Goal: Transaction & Acquisition: Book appointment/travel/reservation

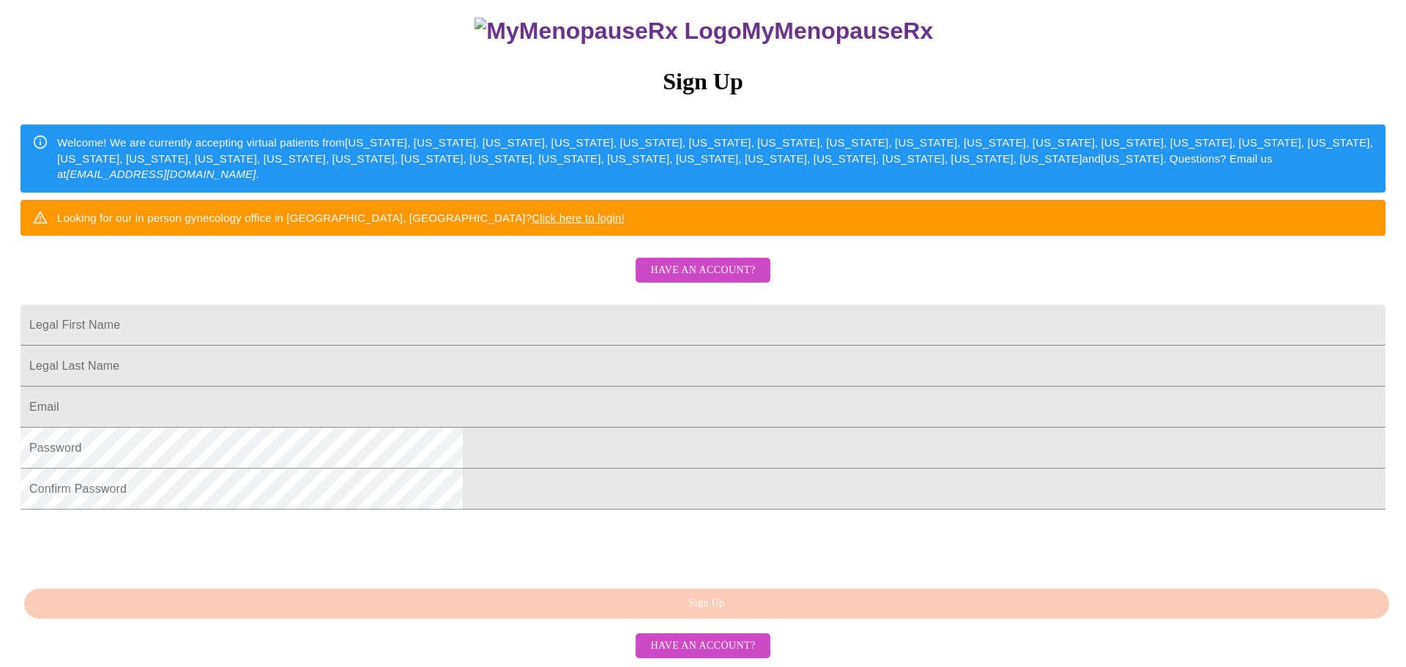
scroll to position [209, 0]
click at [556, 305] on input "Legal First Name" at bounding box center [703, 325] width 1365 height 41
type input "[PERSON_NAME] [PERSON_NAME]"
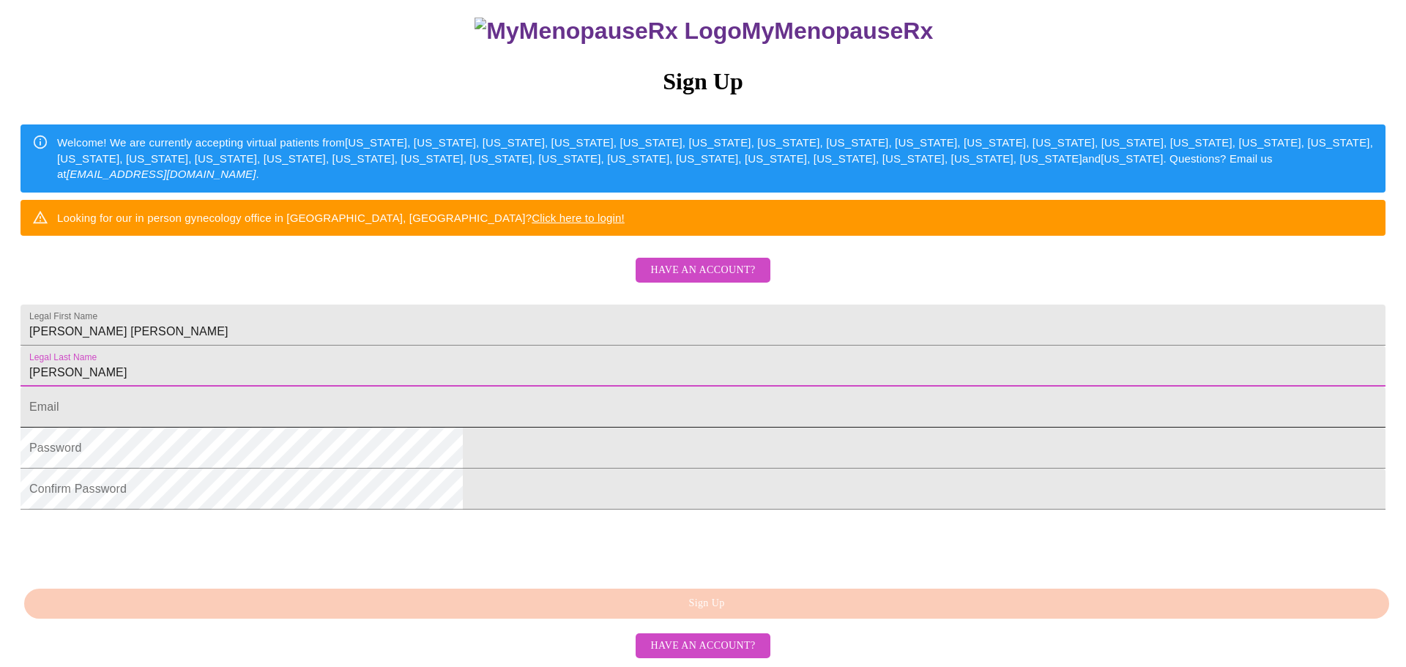
type input "[PERSON_NAME]"
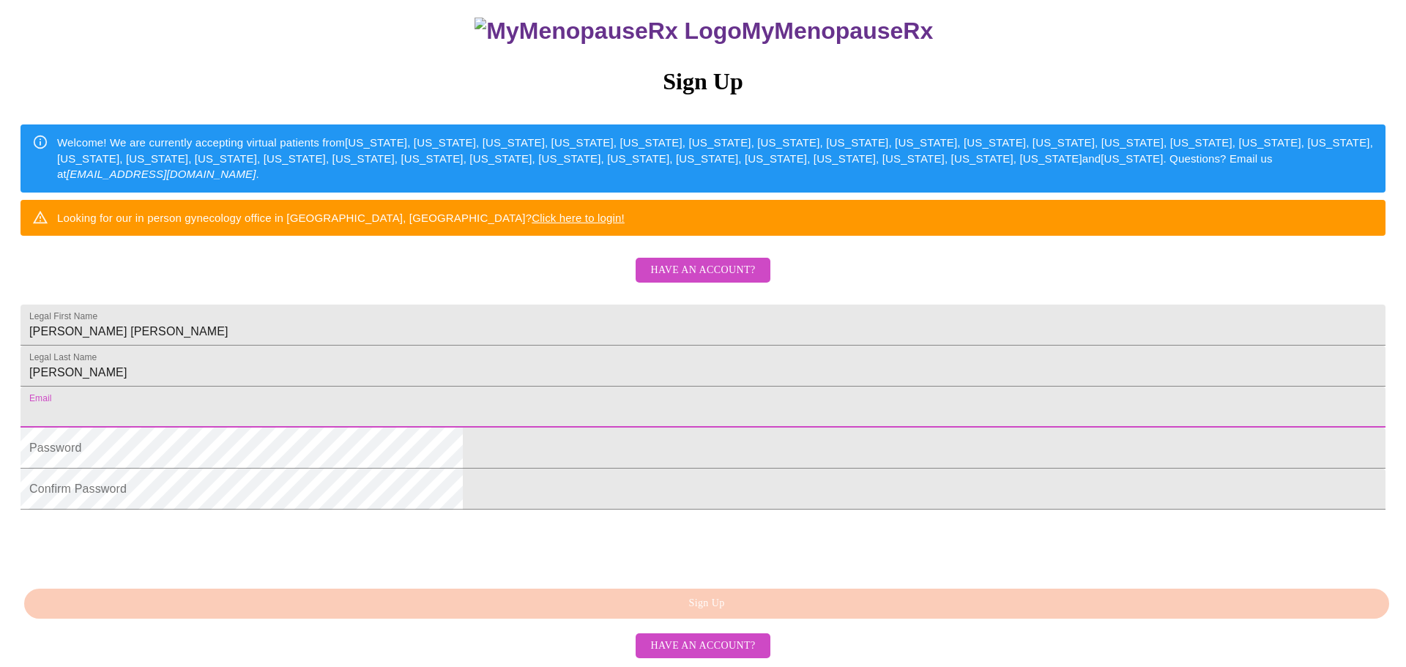
click at [568, 417] on input "Legal First Name" at bounding box center [703, 407] width 1365 height 41
type input "[EMAIL_ADDRESS][DOMAIN_NAME]"
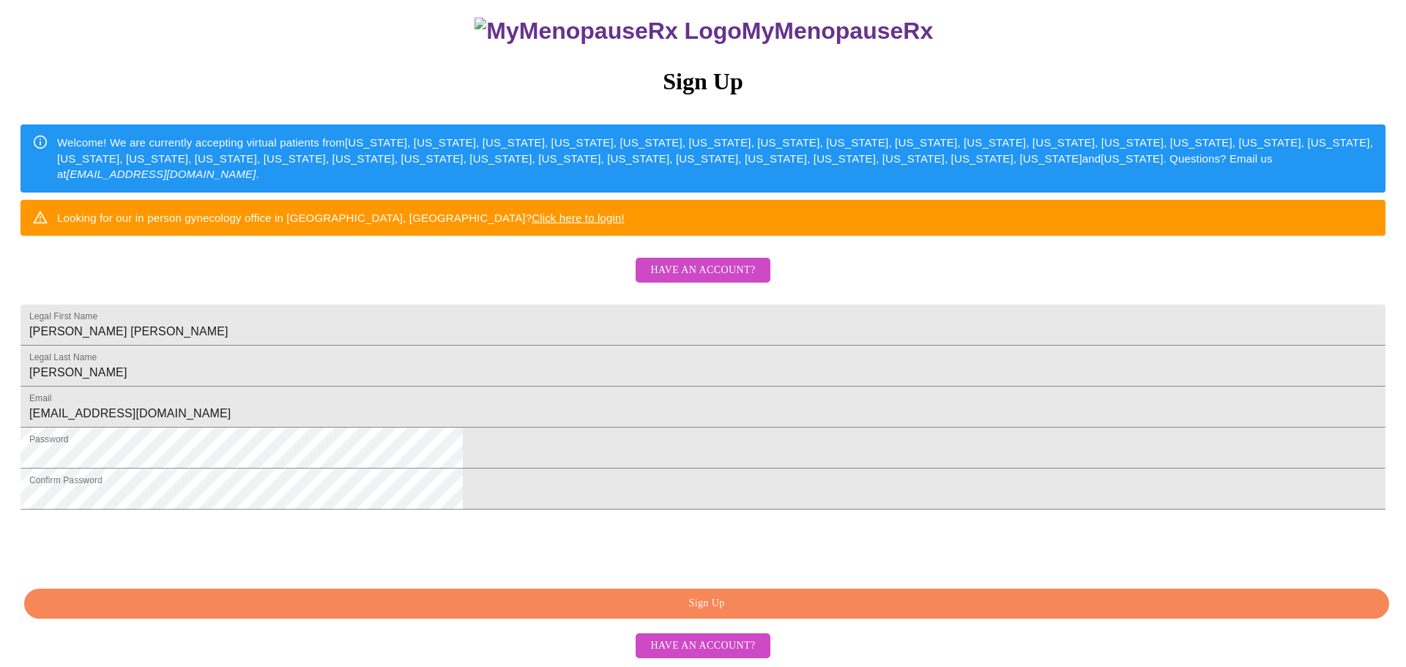
scroll to position [257, 0]
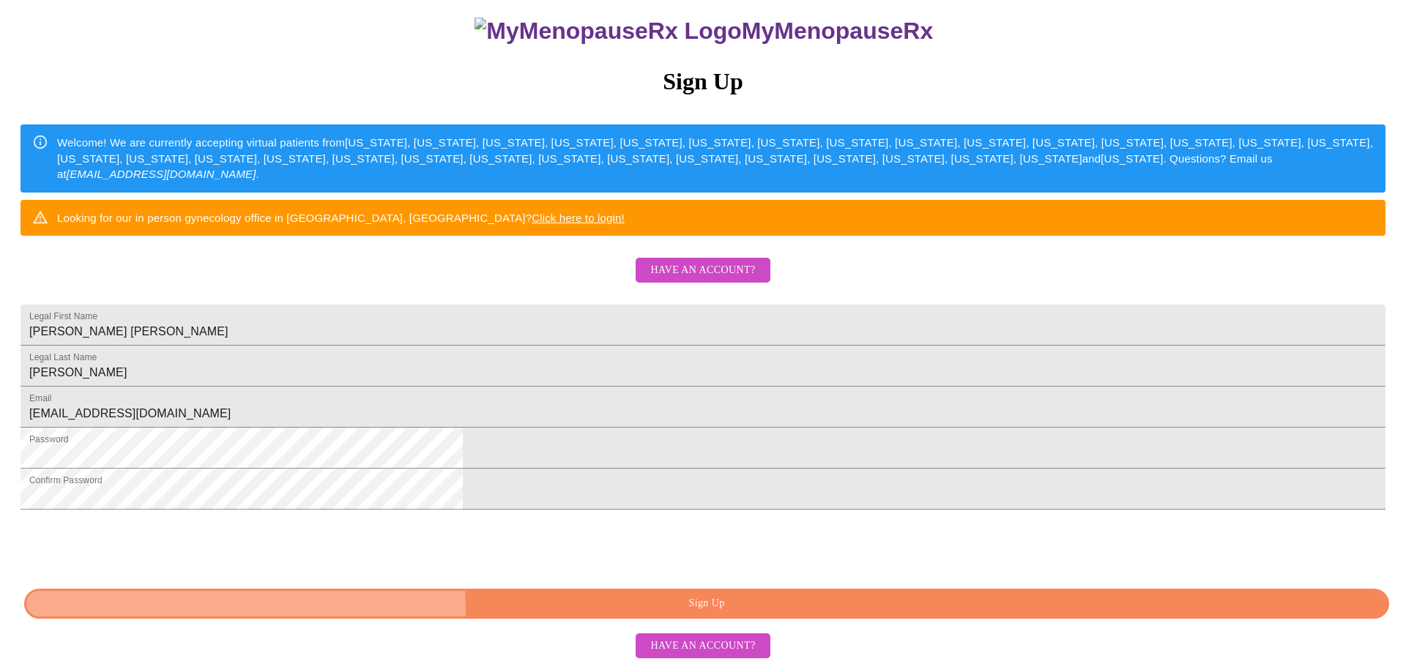
click at [651, 612] on span "Sign Up" at bounding box center [706, 604] width 1331 height 18
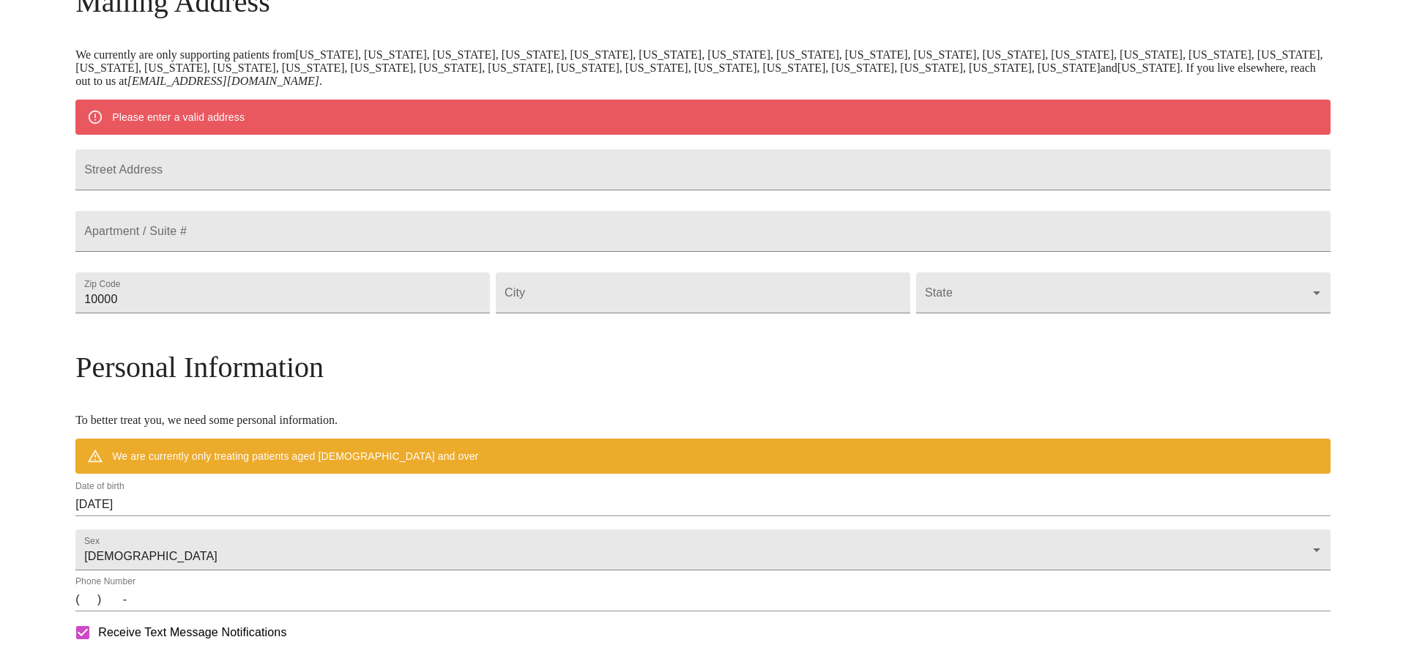
scroll to position [200, 0]
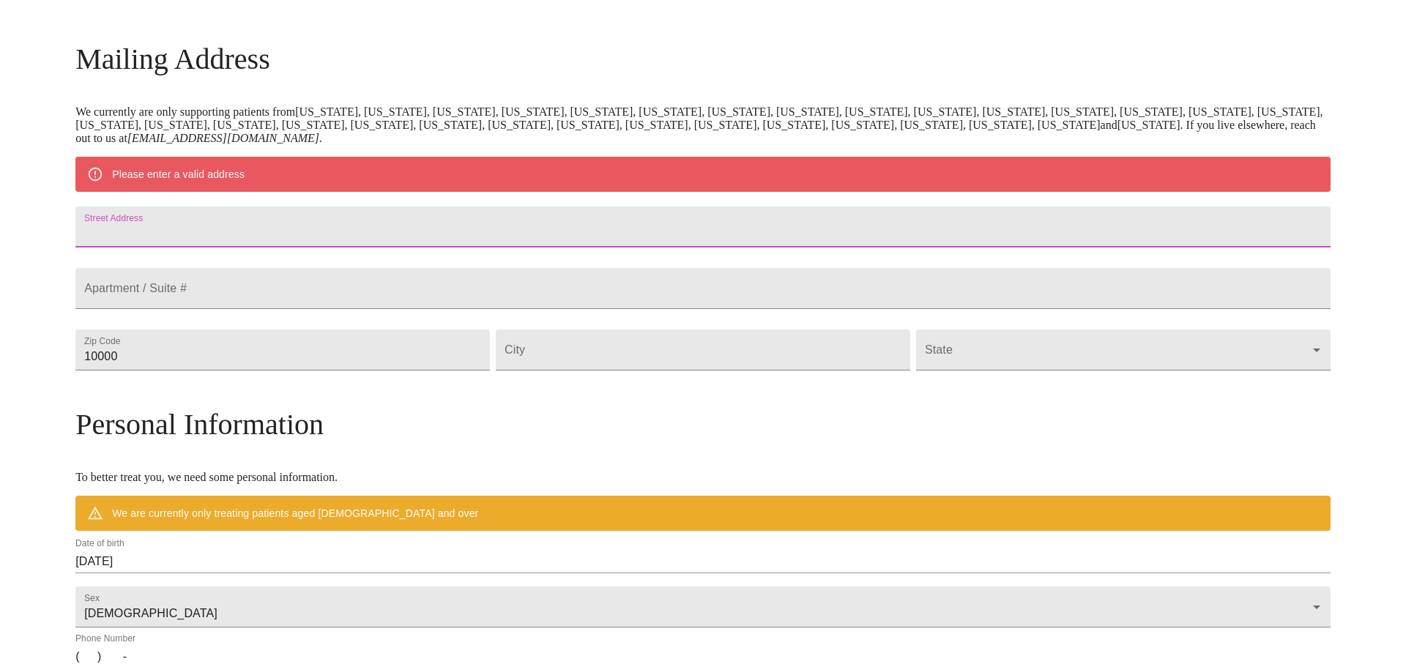
click at [356, 236] on input "Street Address" at bounding box center [702, 226] width 1255 height 41
type input "[GEOGRAPHIC_DATA][PERSON_NAME]"
type input "77840"
click at [611, 370] on input "Street Address" at bounding box center [703, 349] width 414 height 41
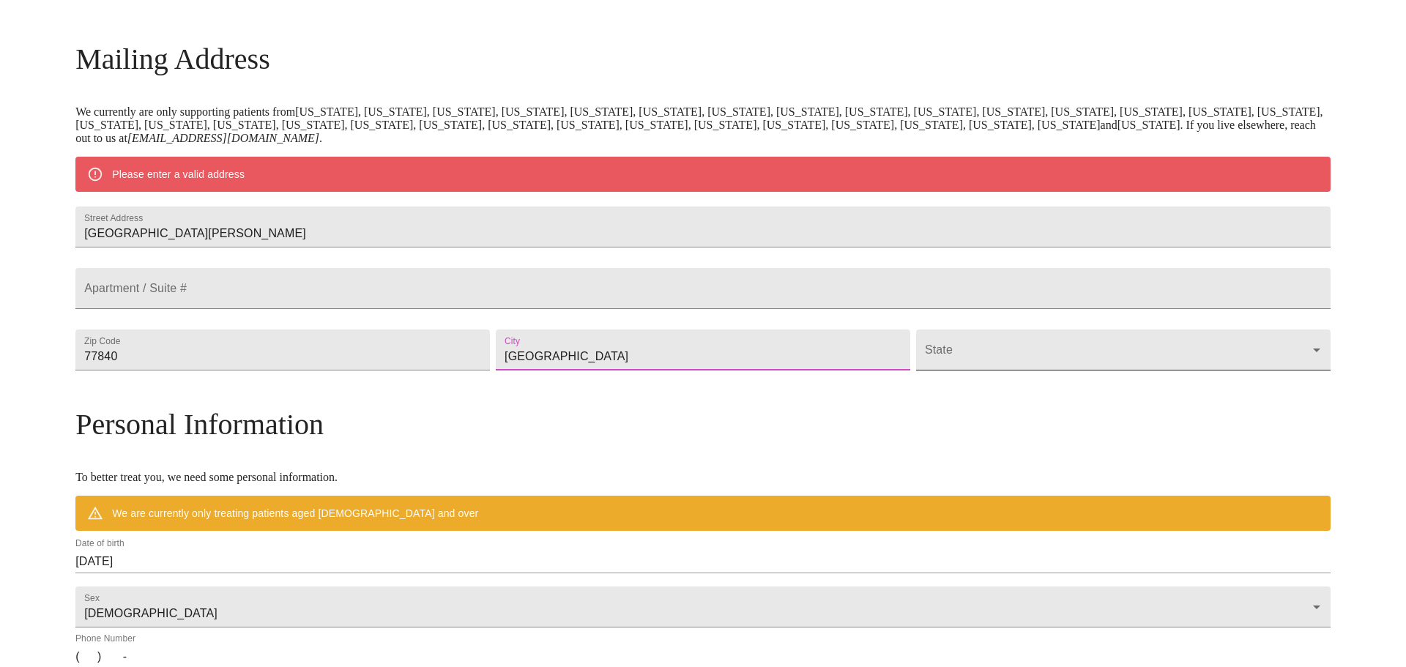
type input "[GEOGRAPHIC_DATA]"
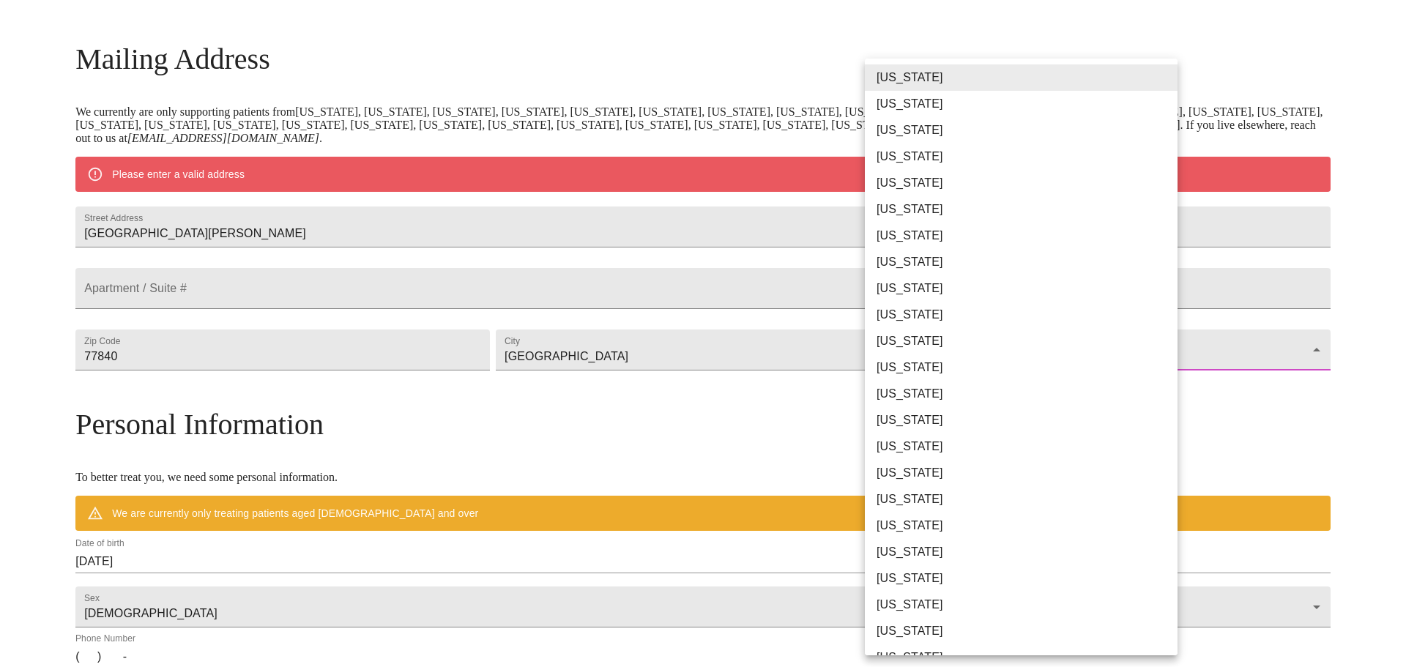
click at [913, 378] on body "MyMenopauseRx Welcome to MyMenopauseRx Since it's your first time here, you'll …" at bounding box center [703, 376] width 1394 height 1141
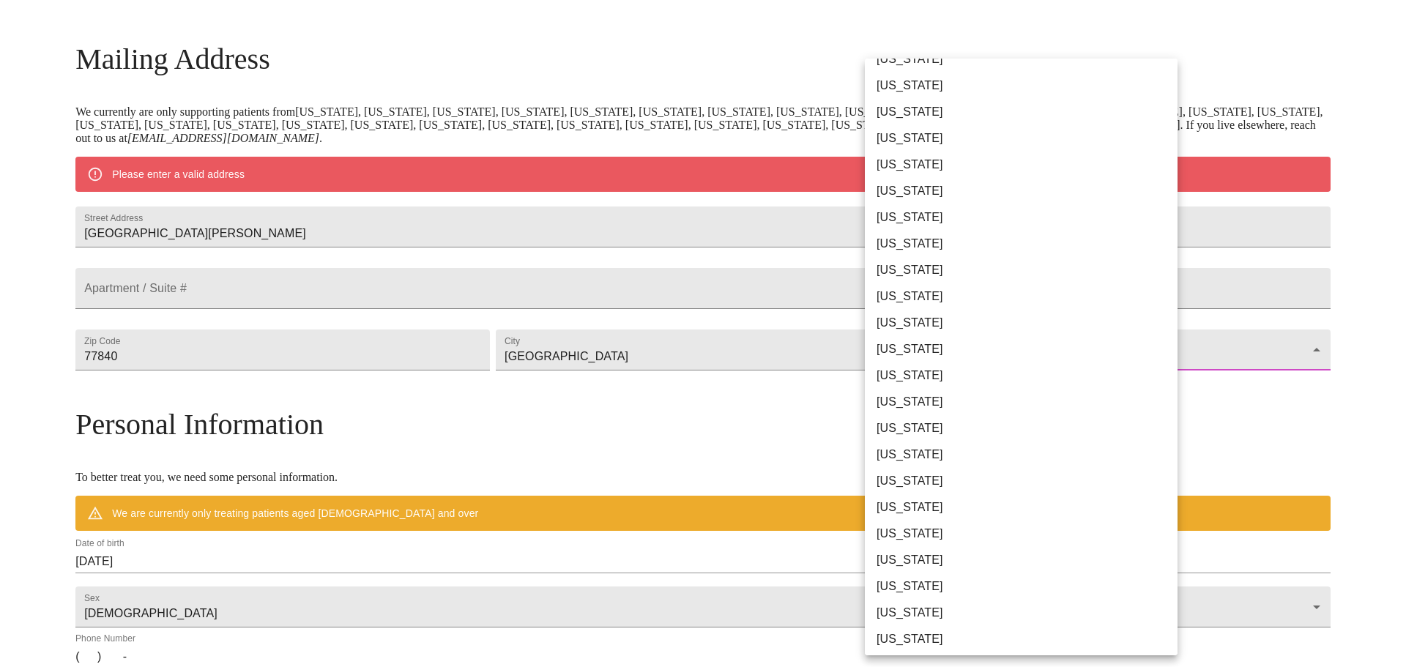
scroll to position [733, 0]
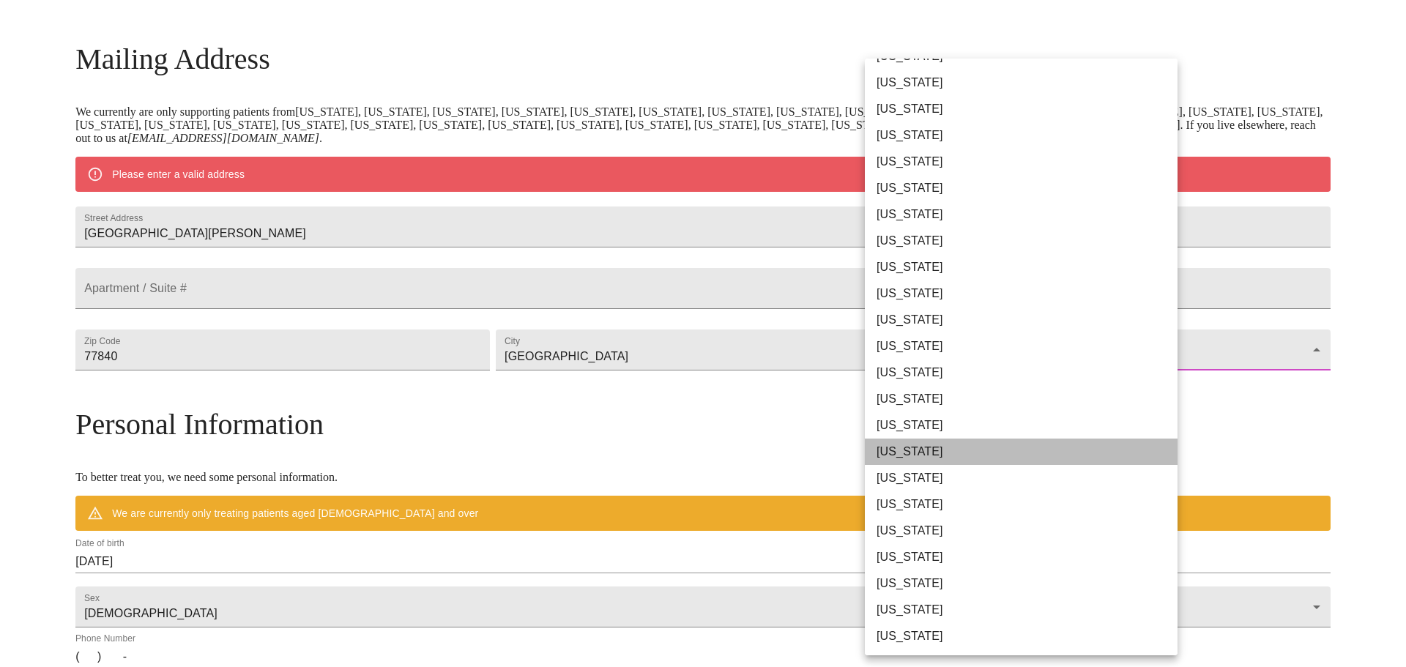
click at [903, 455] on li "[US_STATE]" at bounding box center [1021, 452] width 313 height 26
type input "[US_STATE]"
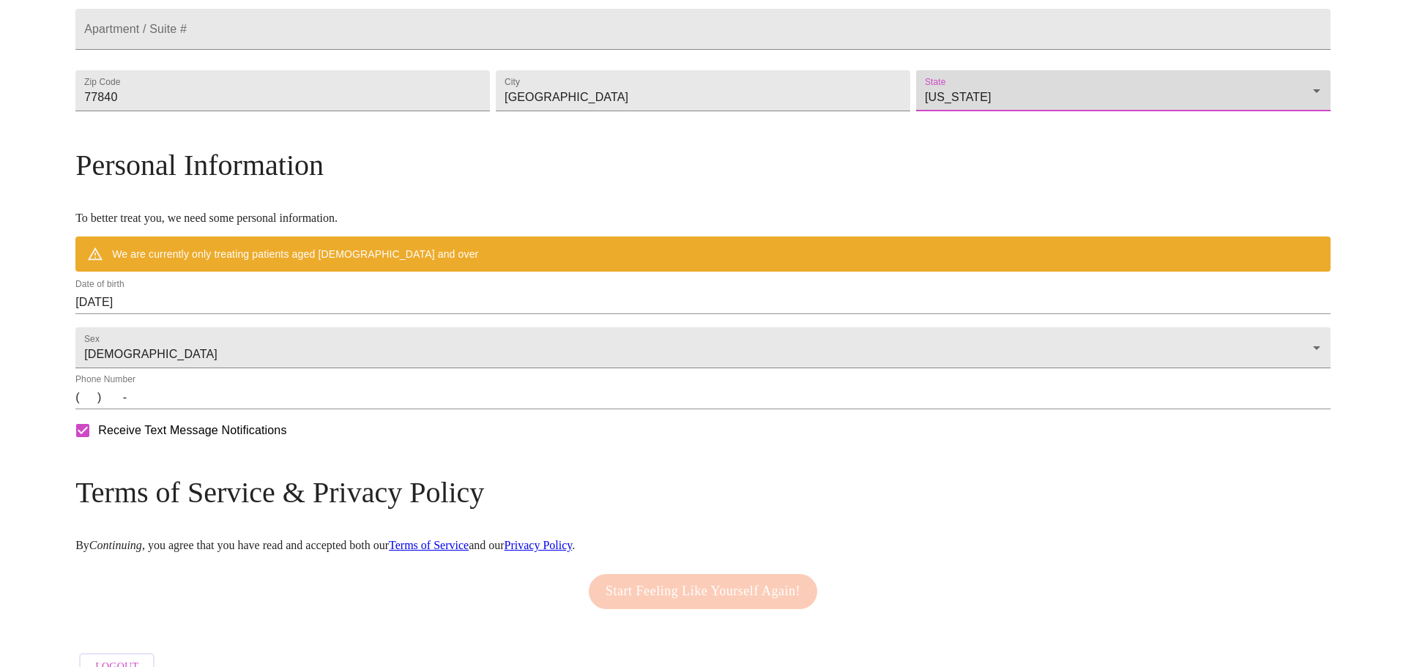
scroll to position [485, 0]
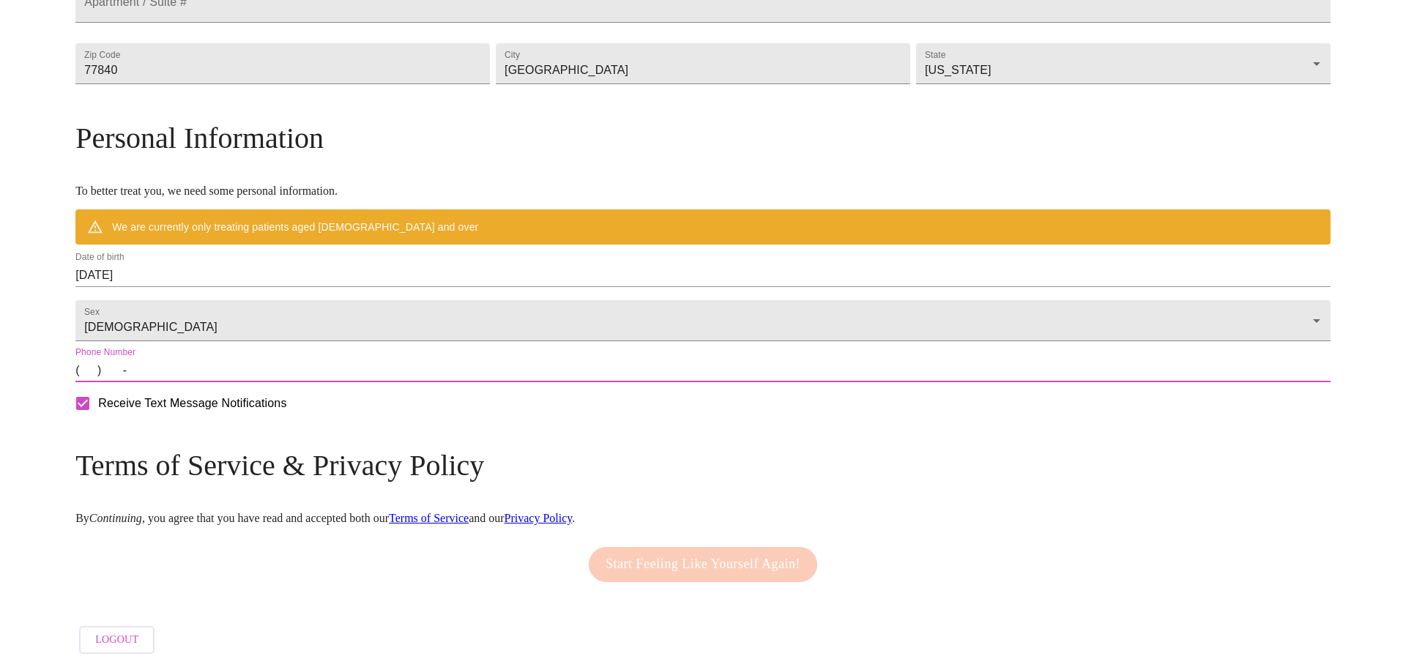
click at [246, 374] on input "(   )    -" at bounding box center [702, 370] width 1255 height 23
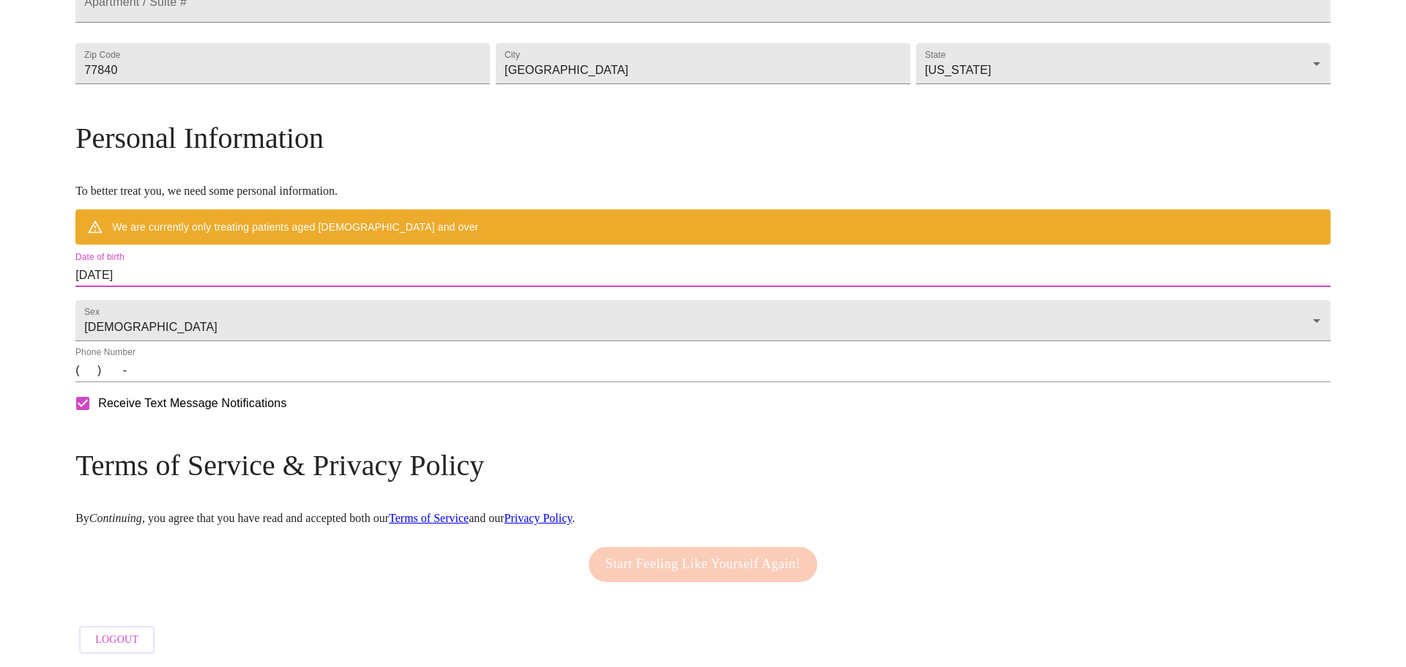
click at [268, 264] on input "[DATE]" at bounding box center [702, 275] width 1255 height 23
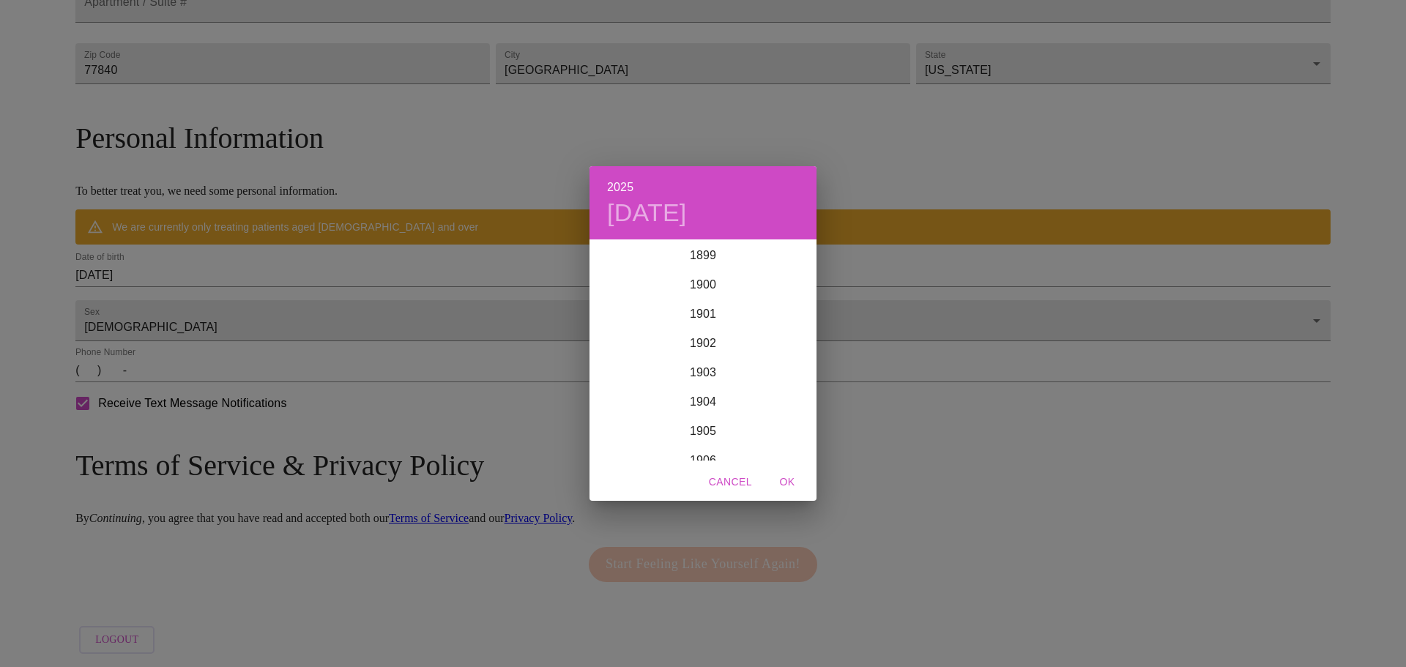
scroll to position [3602, 0]
click at [636, 217] on h4 "[DATE]" at bounding box center [647, 213] width 80 height 31
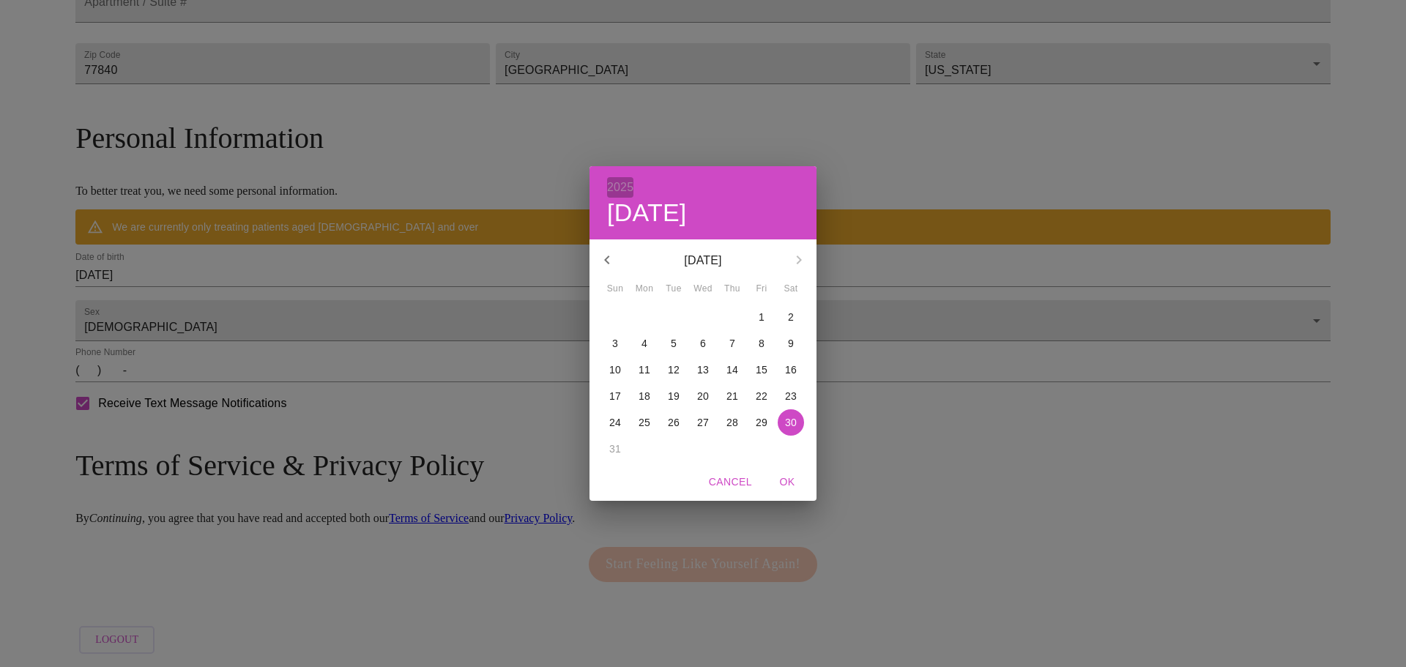
click at [626, 185] on h6 "2025" at bounding box center [620, 187] width 26 height 21
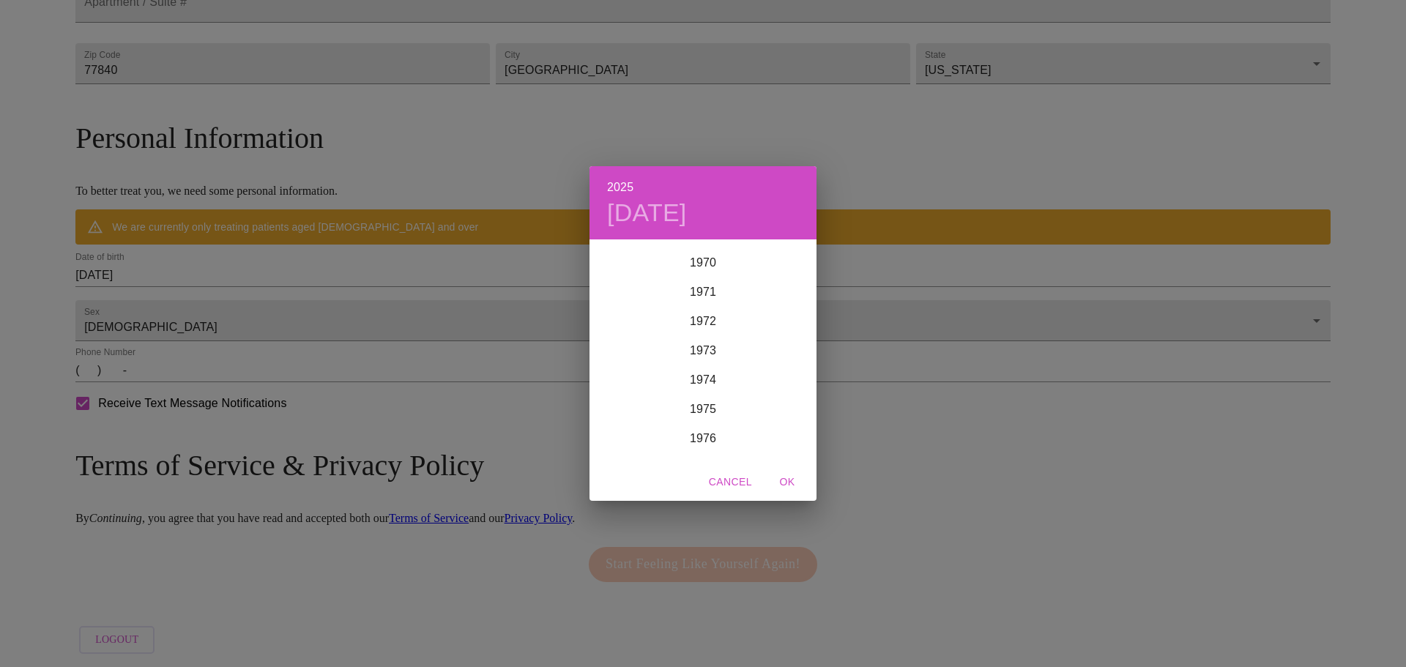
scroll to position [2071, 0]
click at [702, 412] on div "1975" at bounding box center [702, 410] width 227 height 29
click at [775, 436] on div "Dec" at bounding box center [778, 433] width 75 height 55
click at [701, 369] on p "17" at bounding box center [703, 369] width 12 height 15
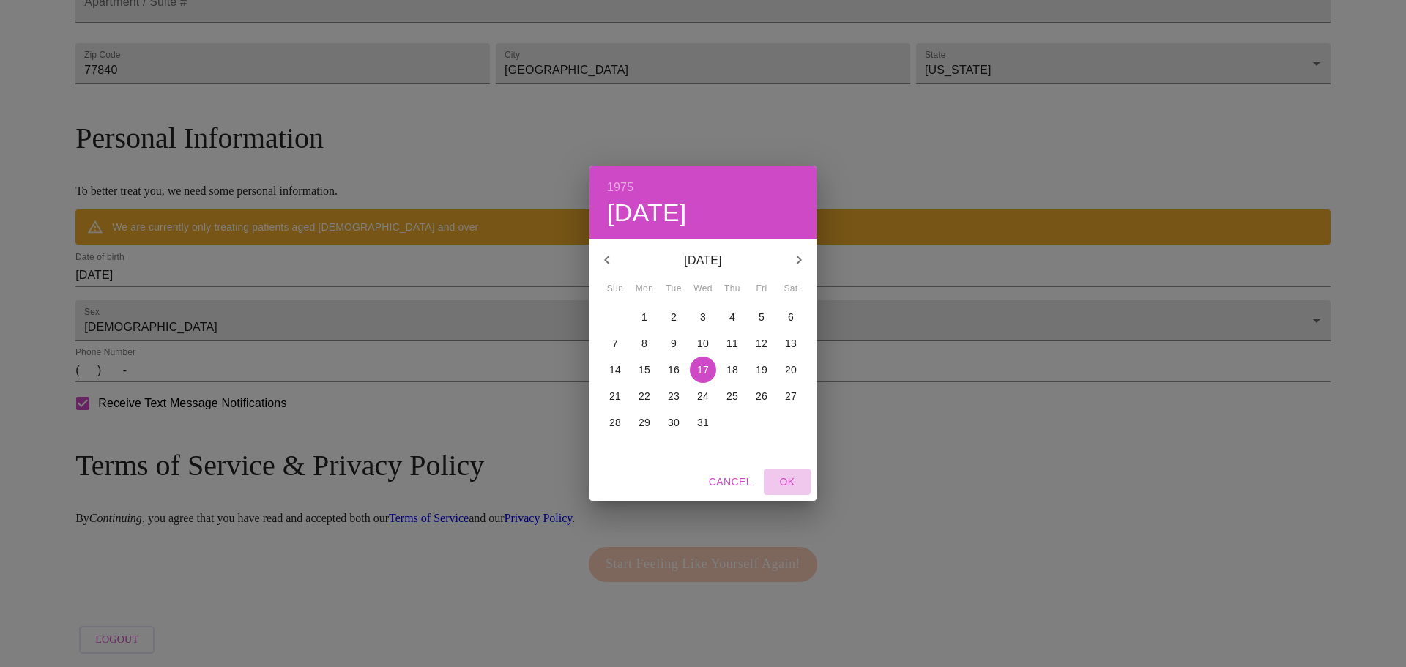
click at [789, 484] on span "OK" at bounding box center [787, 482] width 35 height 18
type input "[DATE]"
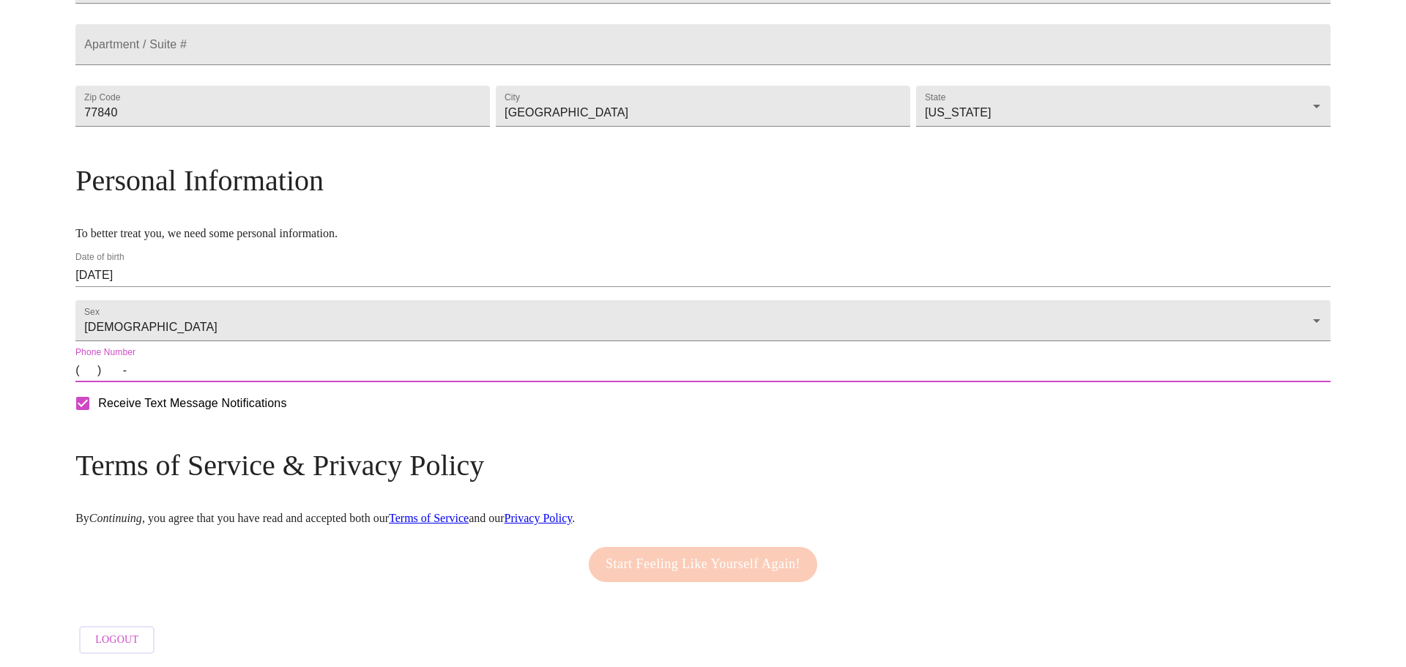
click at [245, 376] on input "(   )    -" at bounding box center [702, 370] width 1255 height 23
type input "[PHONE_NUMBER]"
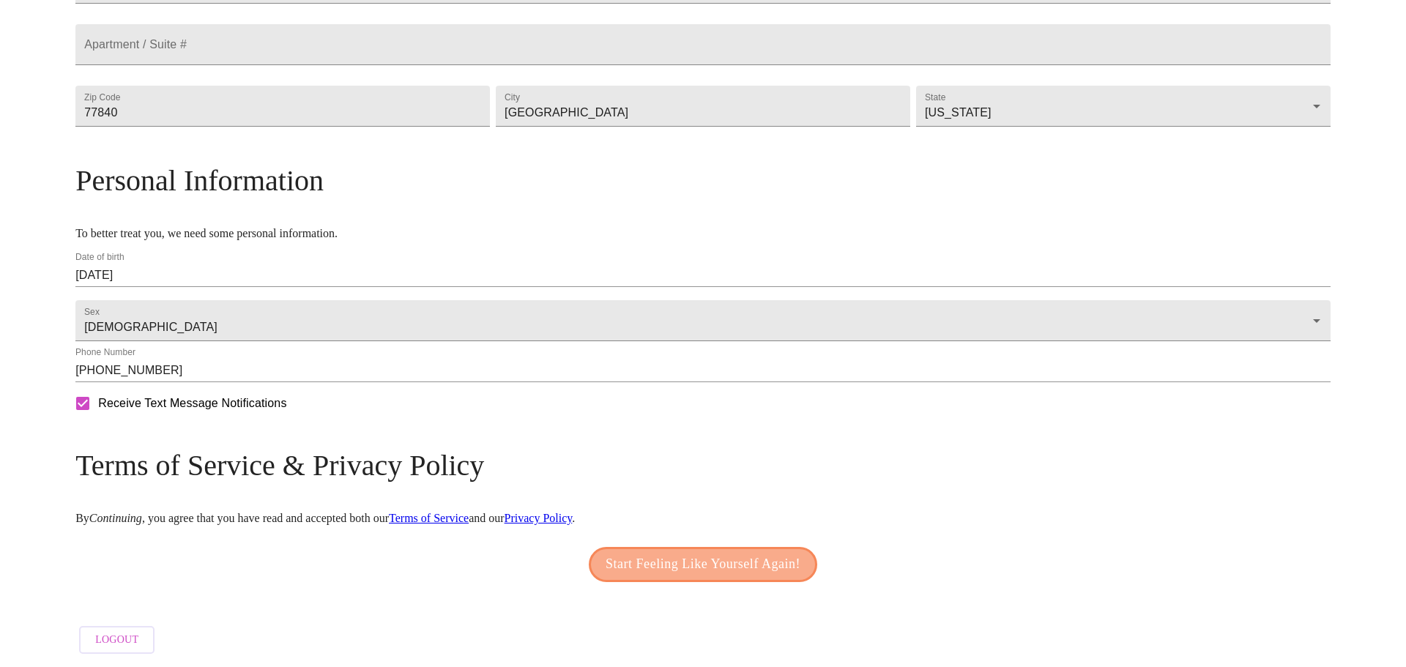
click at [690, 568] on button "Start Feeling Like Yourself Again!" at bounding box center [703, 564] width 228 height 35
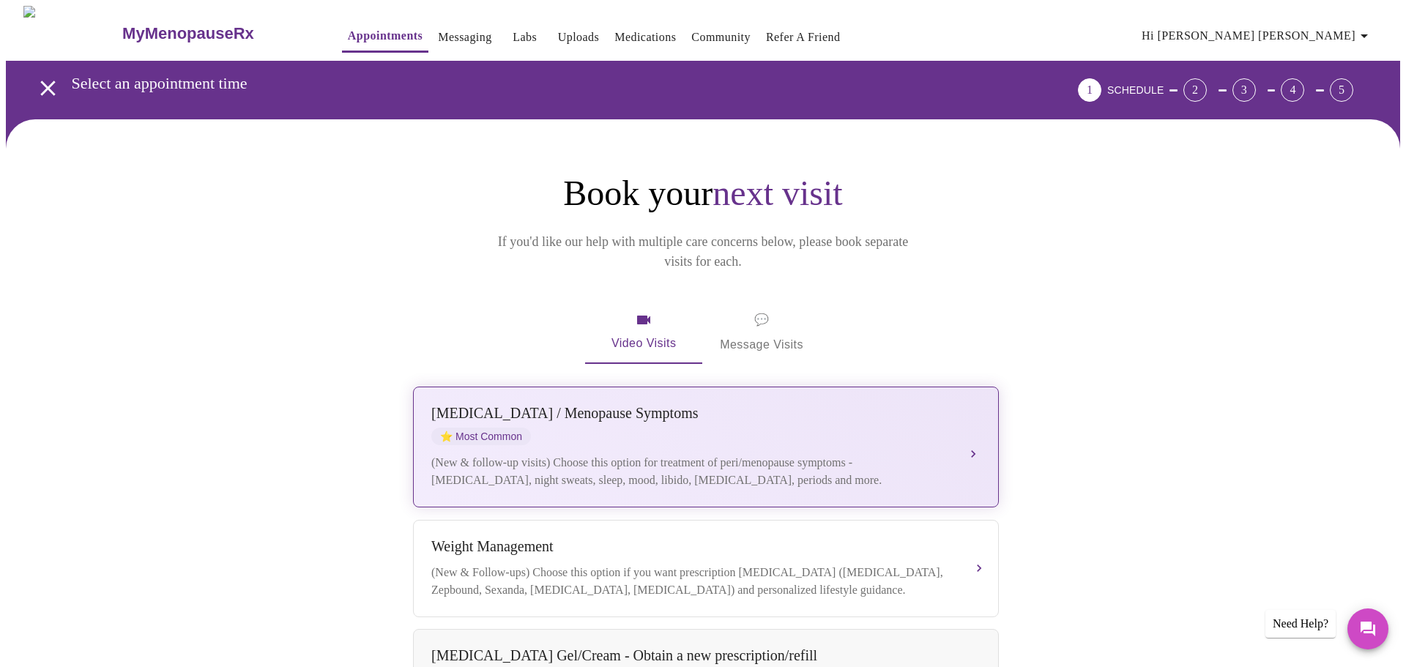
click at [527, 454] on div "(New & follow-up visits) Choose this option for treatment of peri/menopause sym…" at bounding box center [691, 471] width 520 height 35
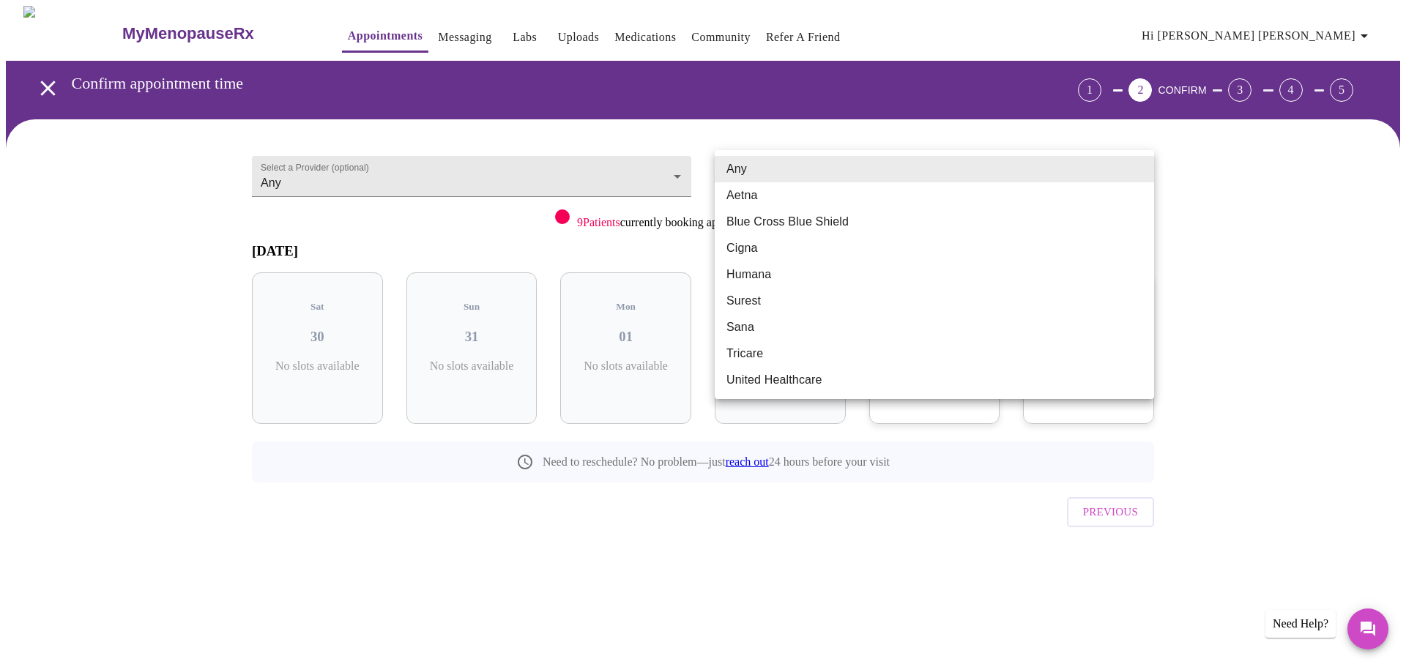
click at [913, 178] on body "MyMenopauseRx Appointments Messaging Labs Uploads Medications Community Refer a…" at bounding box center [703, 303] width 1394 height 595
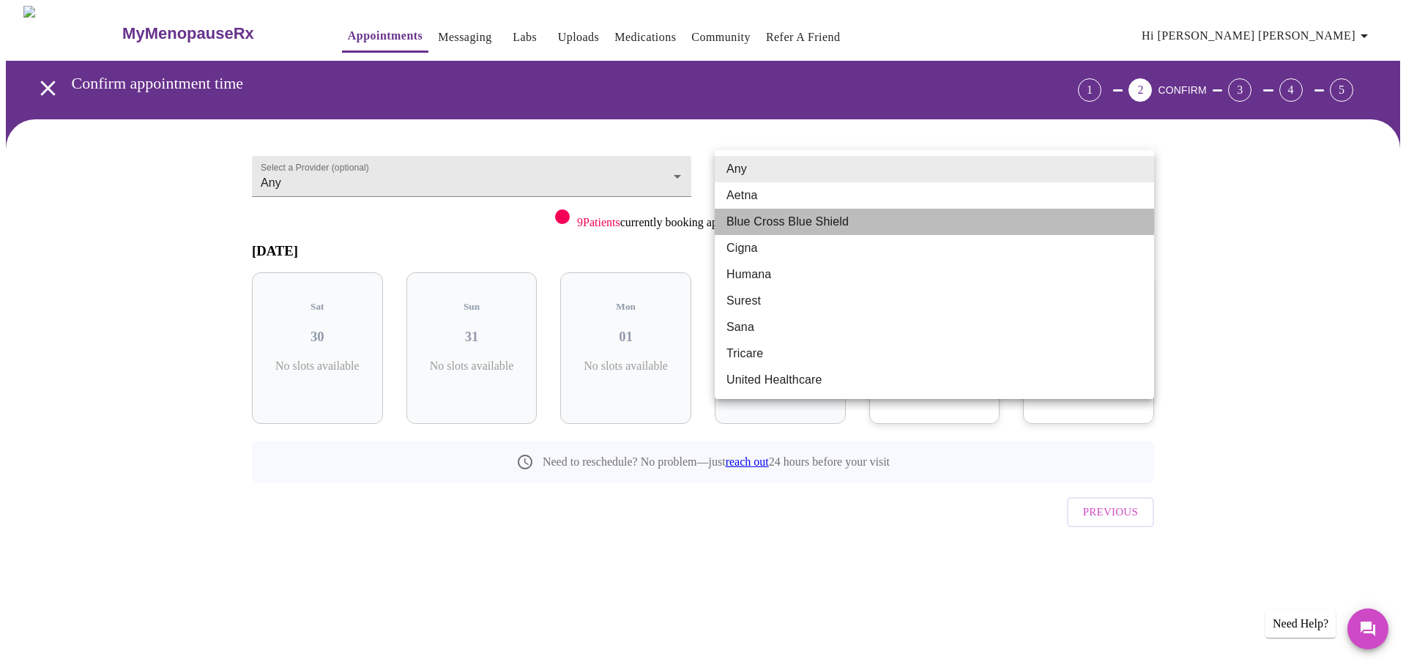
click at [845, 227] on li "Blue Cross Blue Shield" at bounding box center [934, 222] width 439 height 26
type input "Blue Cross Blue Shield"
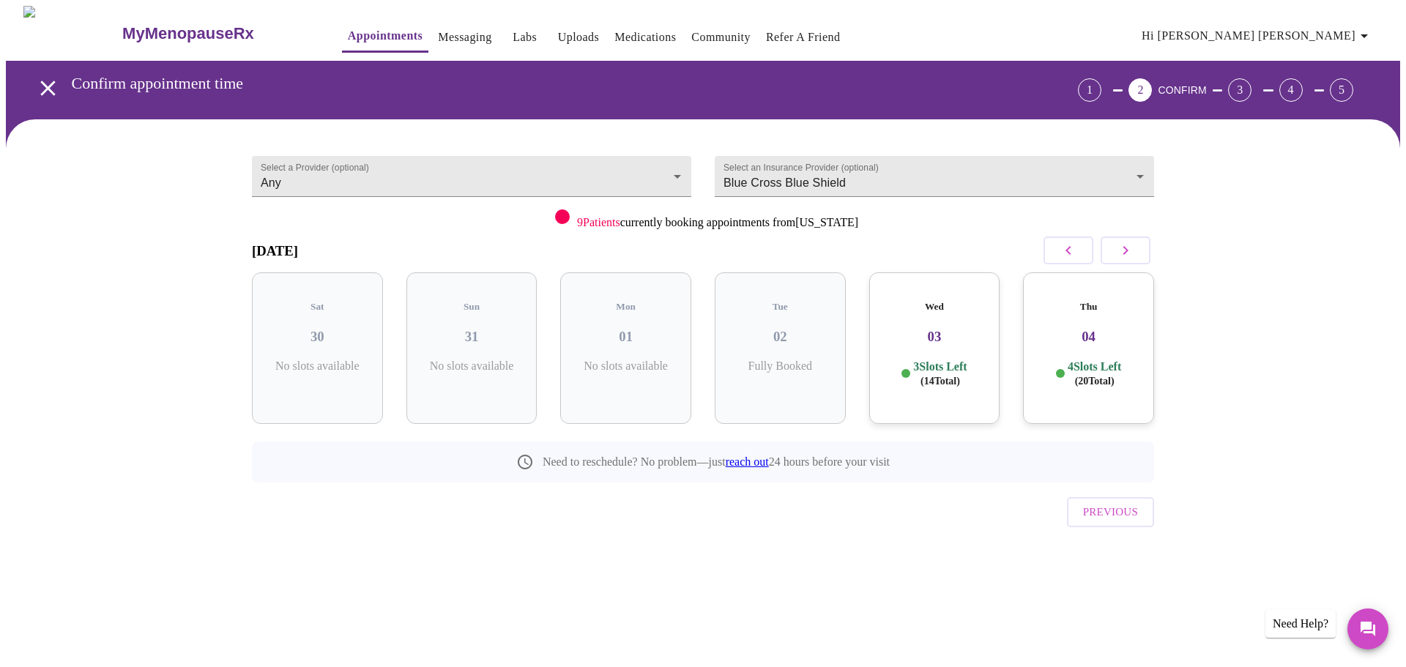
click at [907, 341] on div "Wed 03 3 Slots Left ( 14 Total)" at bounding box center [934, 348] width 131 height 152
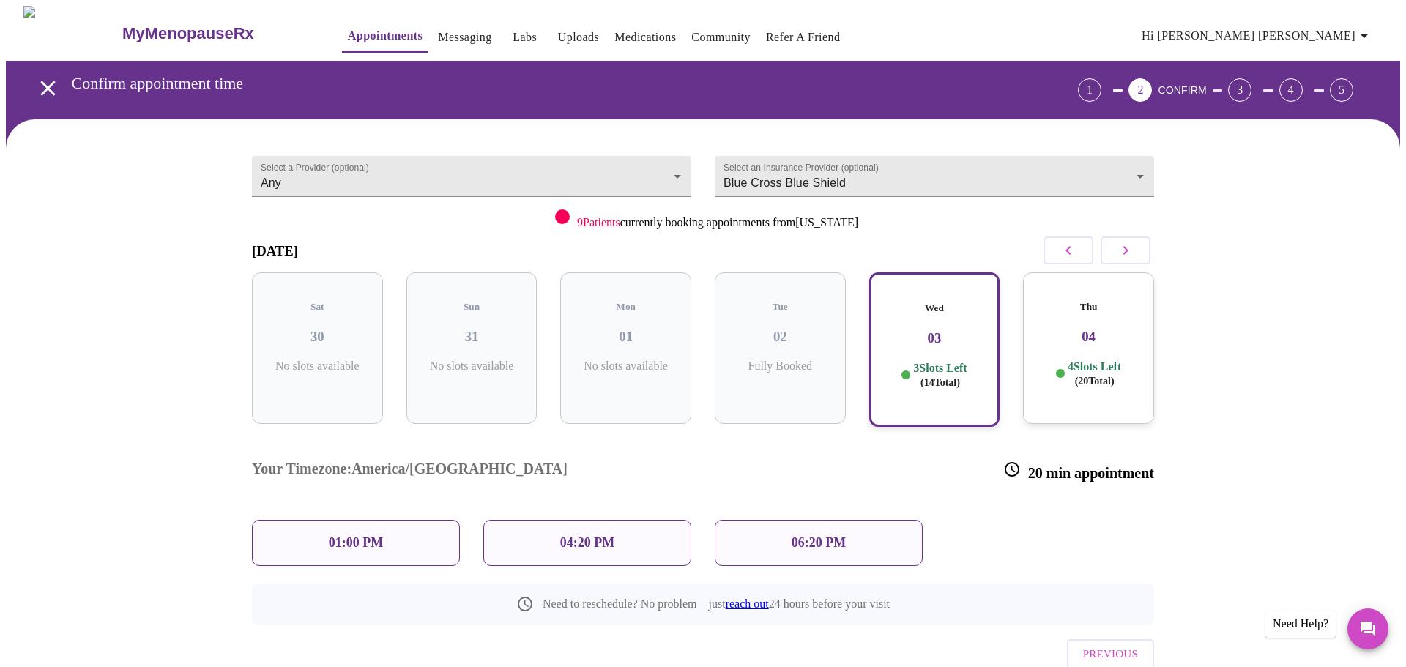
click at [1086, 359] on p "4 Slots Left ( 20 Total)" at bounding box center [1093, 373] width 53 height 29
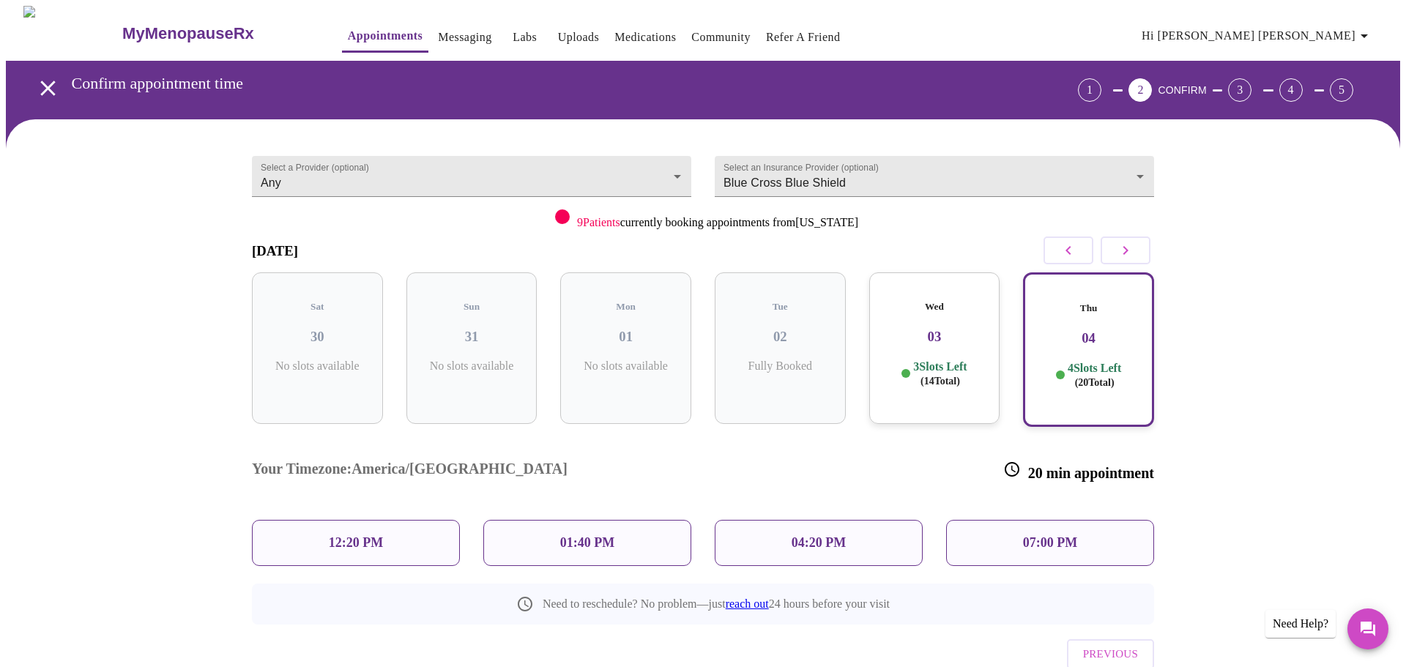
click at [1051, 535] on p "07:00 PM" at bounding box center [1050, 542] width 54 height 15
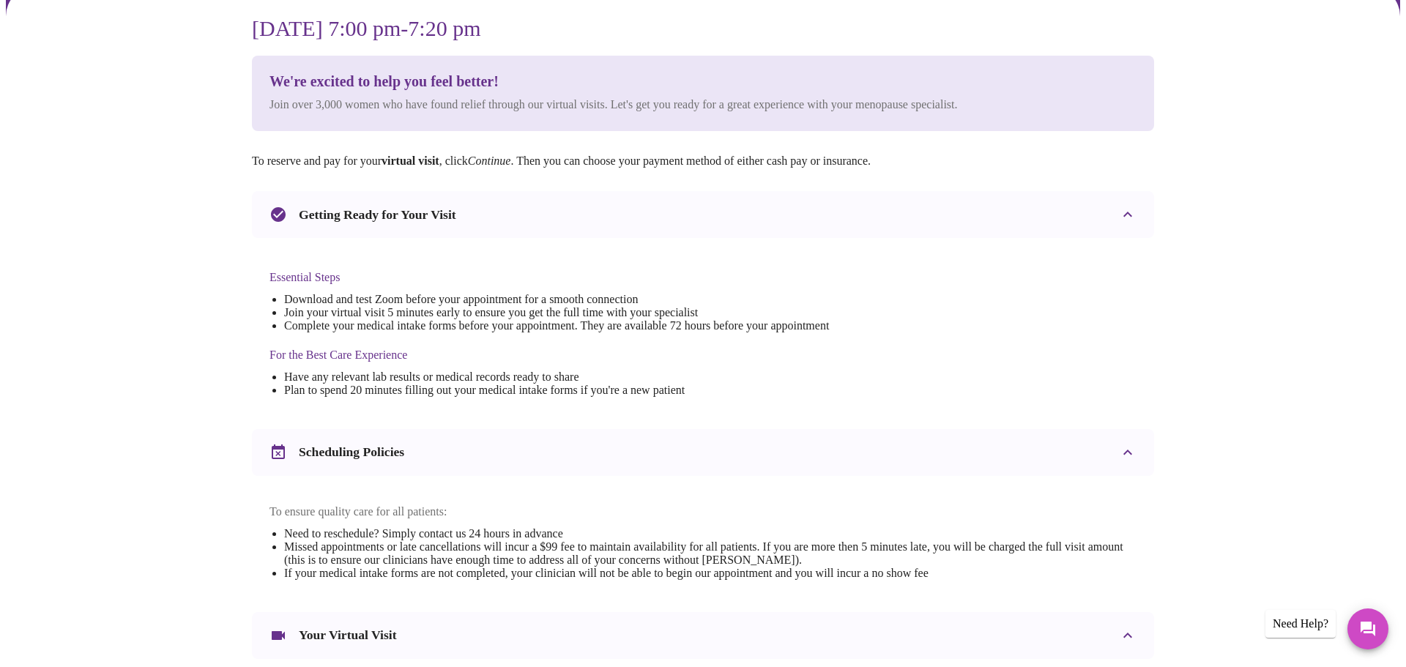
scroll to position [395, 0]
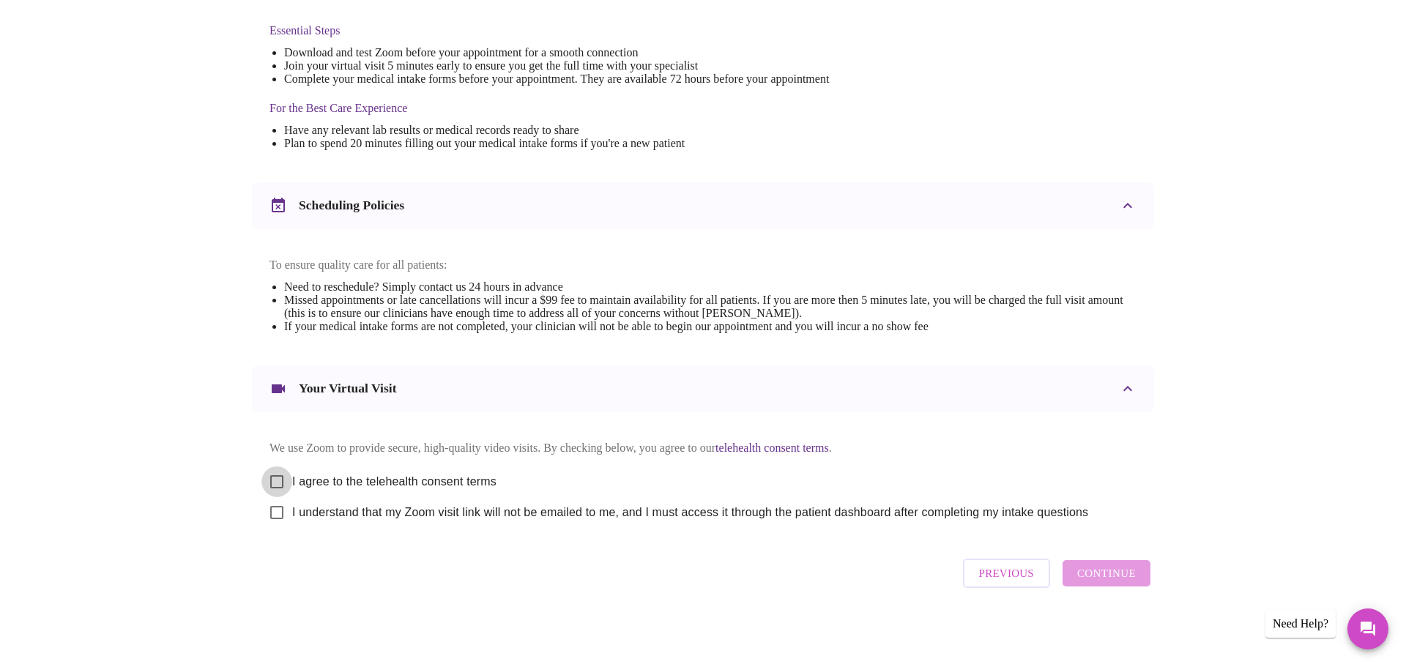
click at [280, 470] on input "I agree to the telehealth consent terms" at bounding box center [276, 481] width 31 height 31
checkbox input "true"
click at [280, 519] on input "I understand that my Zoom visit link will not be emailed to me, and I must acce…" at bounding box center [276, 512] width 31 height 31
checkbox input "true"
click at [1108, 576] on span "Continue" at bounding box center [1106, 573] width 59 height 19
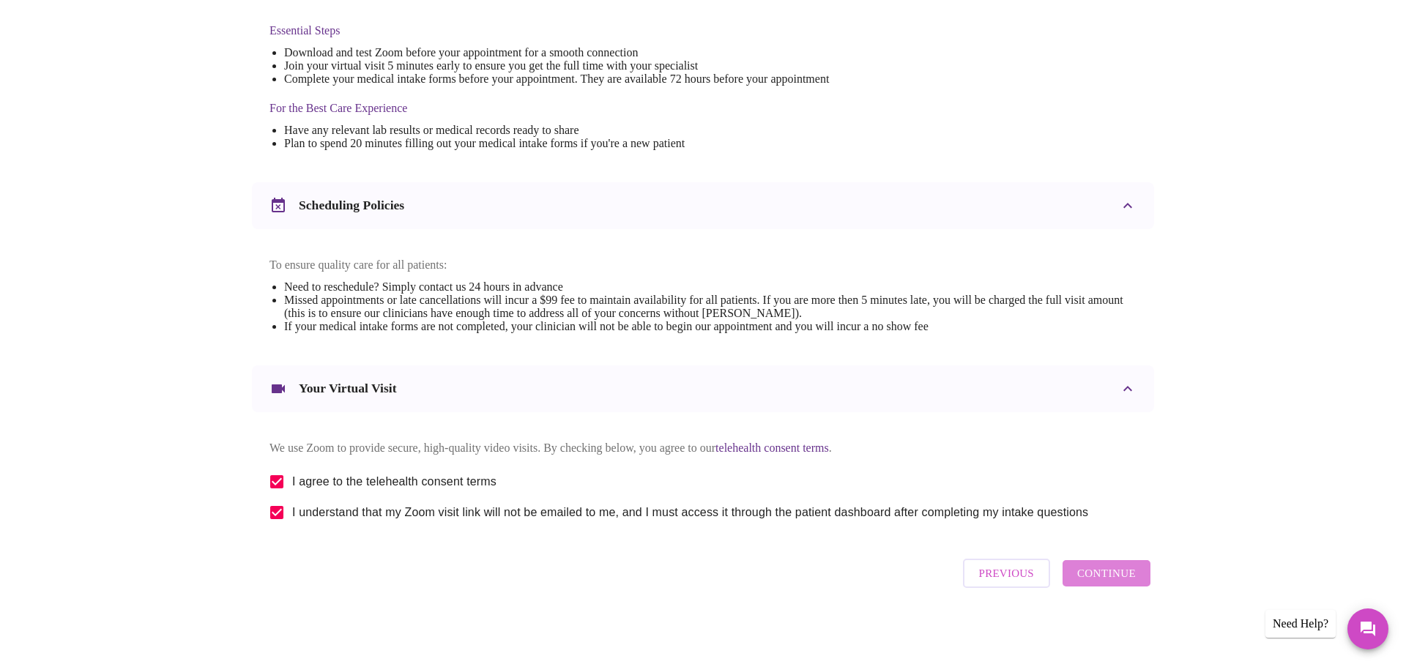
scroll to position [0, 0]
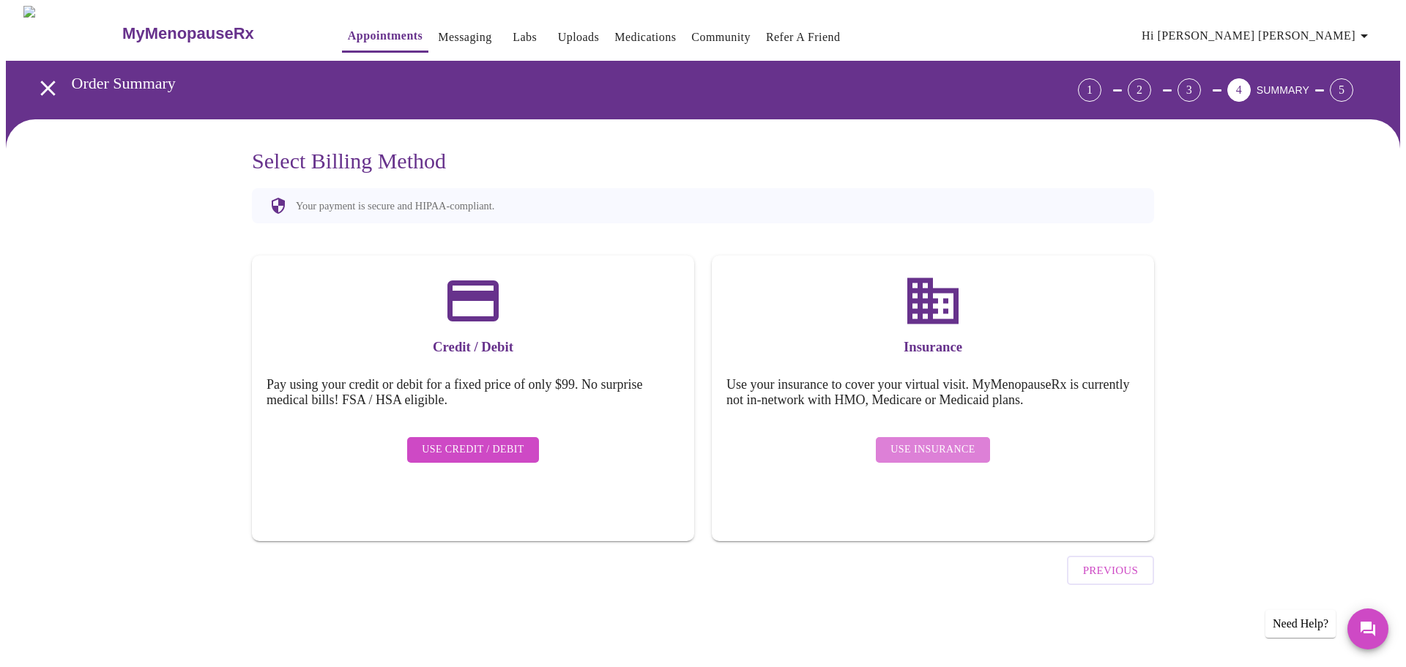
click at [936, 441] on span "Use Insurance" at bounding box center [932, 450] width 84 height 18
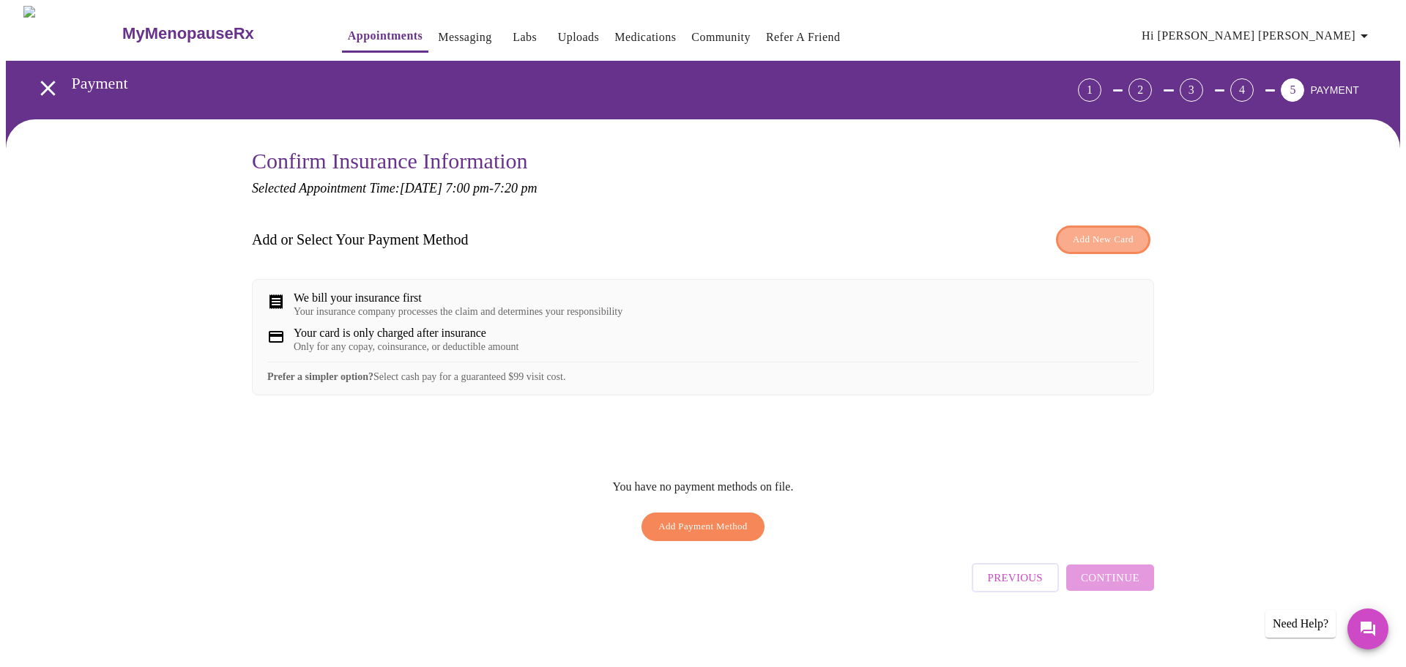
click at [1111, 243] on span "Add New Card" at bounding box center [1103, 239] width 61 height 17
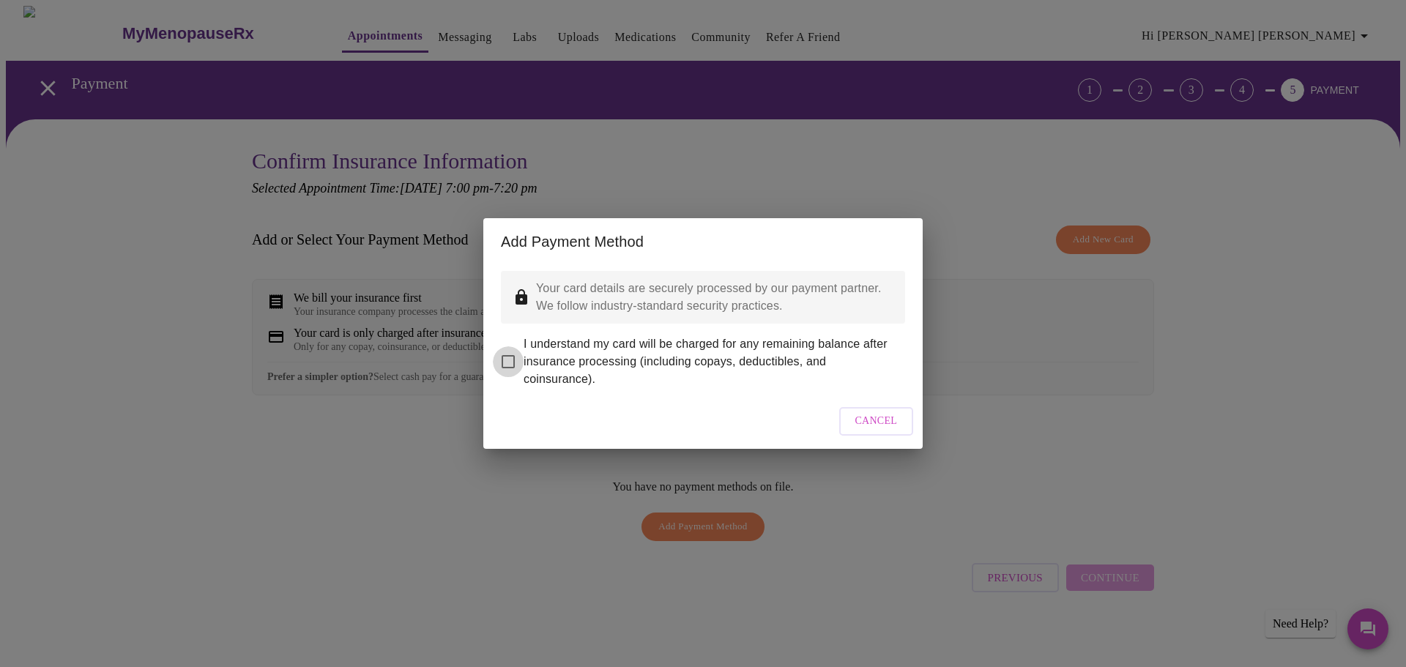
click at [502, 351] on input "I understand my card will be charged for any remaining balance after insurance …" at bounding box center [508, 361] width 31 height 31
checkbox input "true"
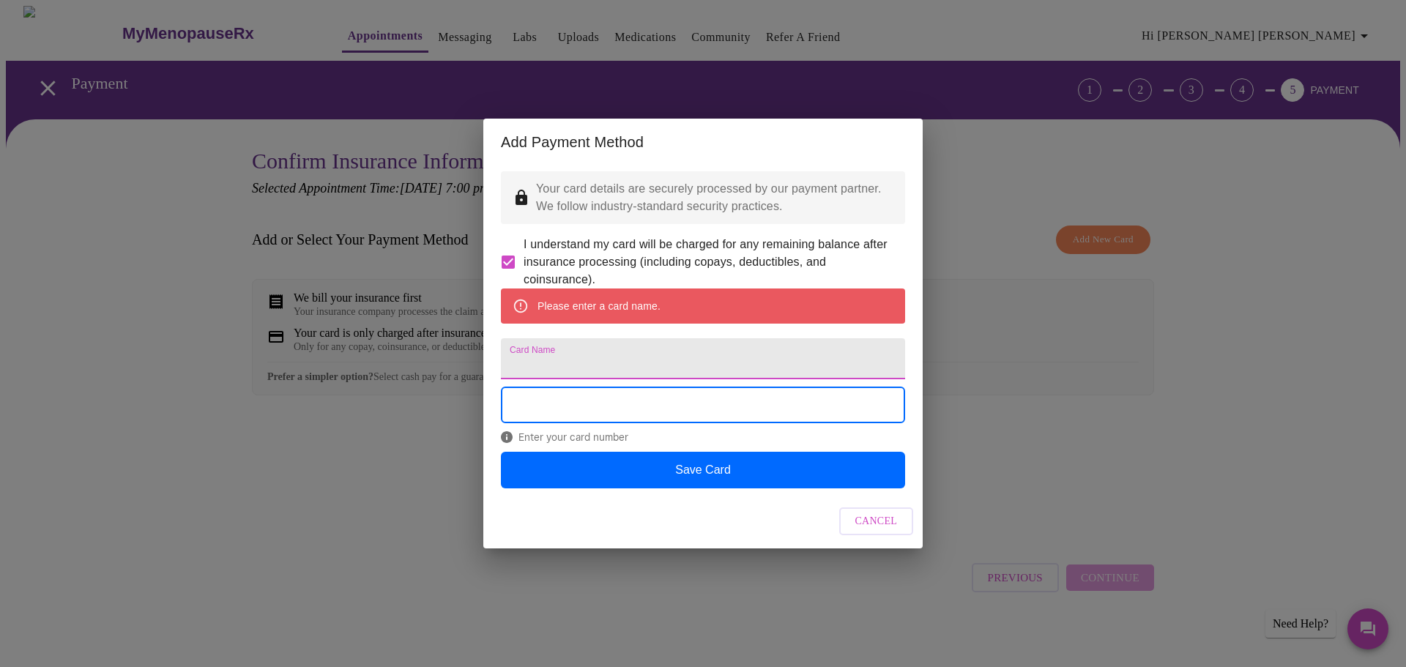
click at [557, 366] on input "Card Name" at bounding box center [703, 358] width 404 height 41
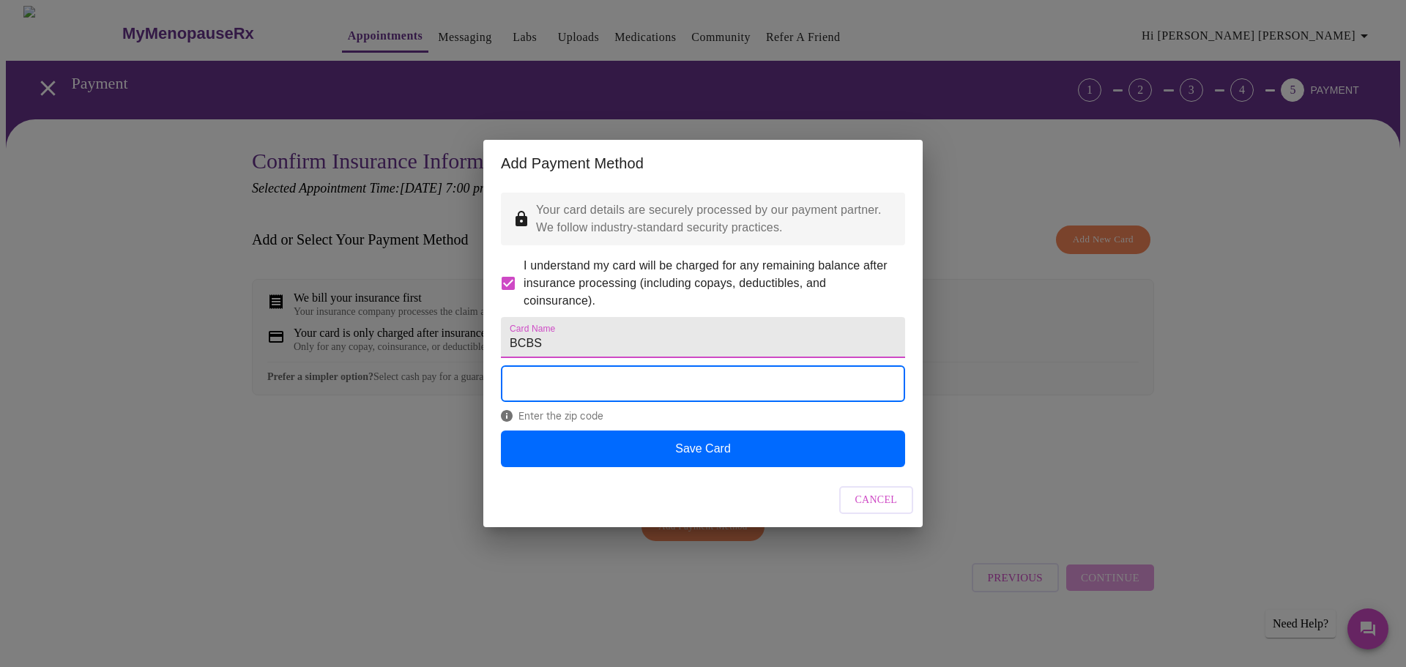
click at [597, 340] on input "BCBS" at bounding box center [703, 337] width 404 height 41
type input "B"
type input "Frost"
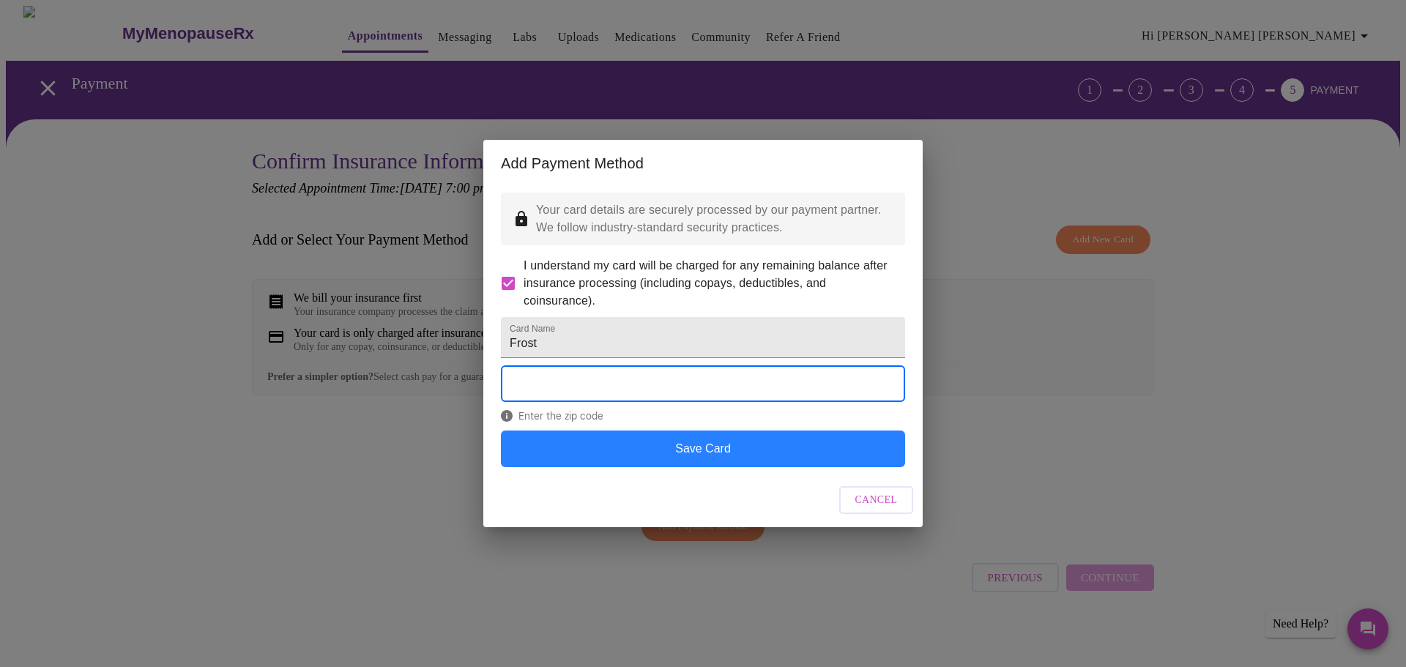
click at [701, 467] on button "Save Card" at bounding box center [703, 449] width 404 height 37
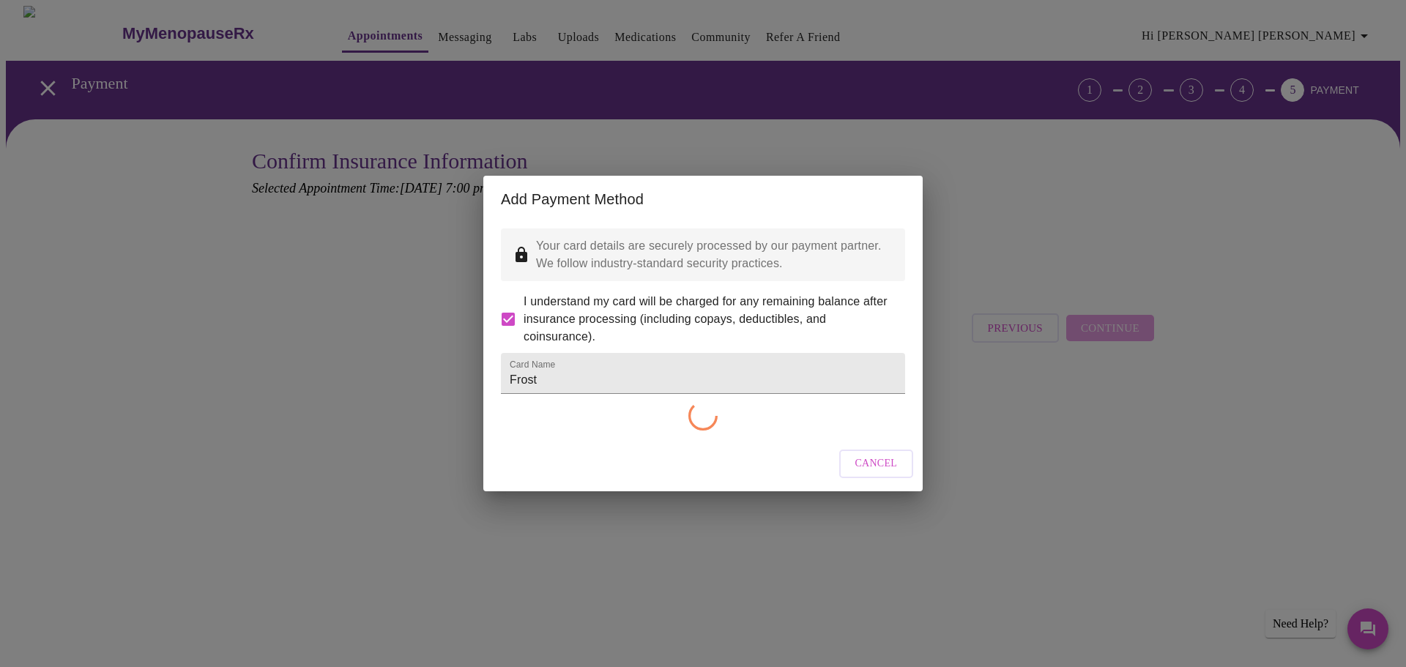
checkbox input "false"
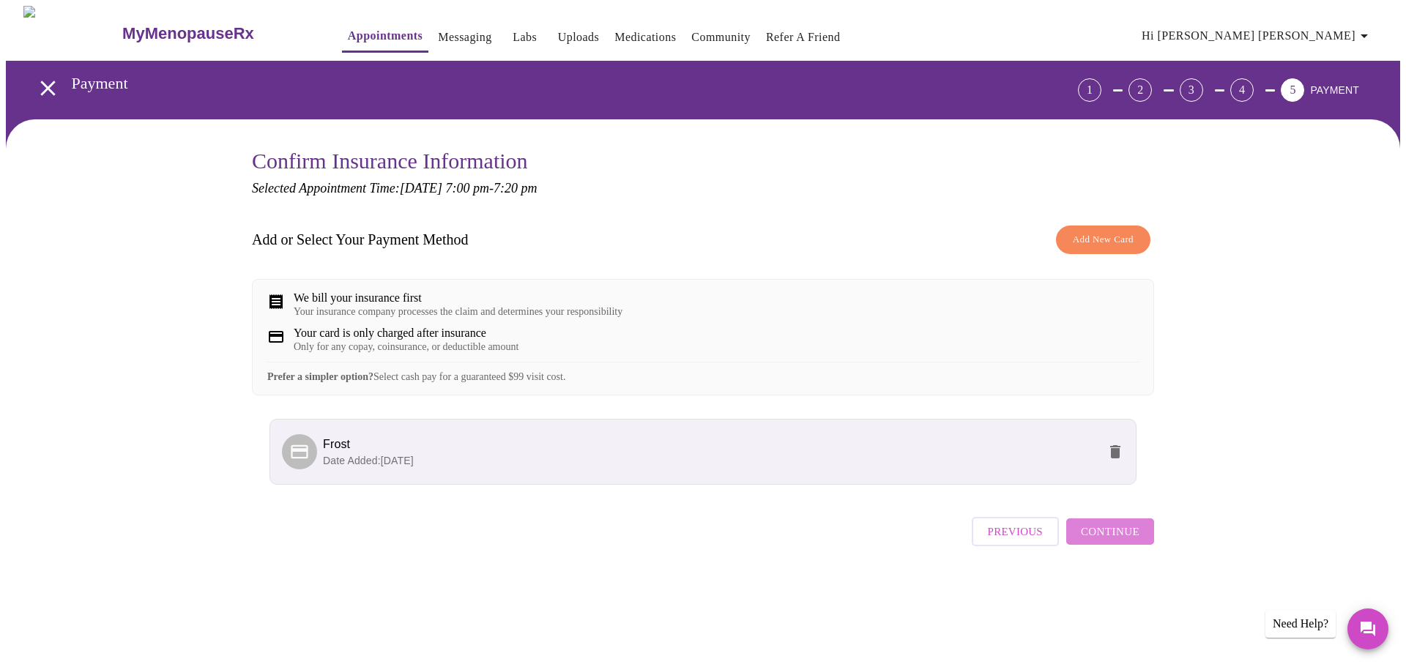
click at [1119, 541] on span "Continue" at bounding box center [1110, 531] width 59 height 19
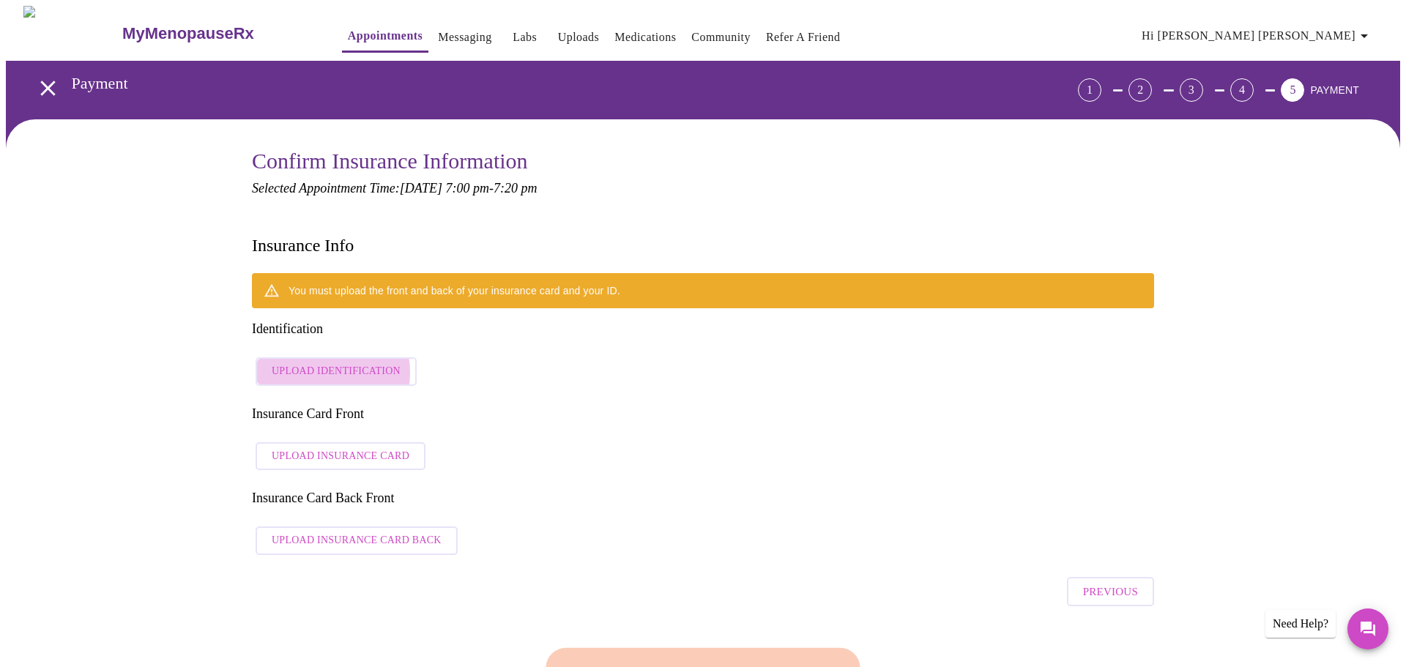
click at [322, 362] on span "Upload Identification" at bounding box center [336, 371] width 129 height 18
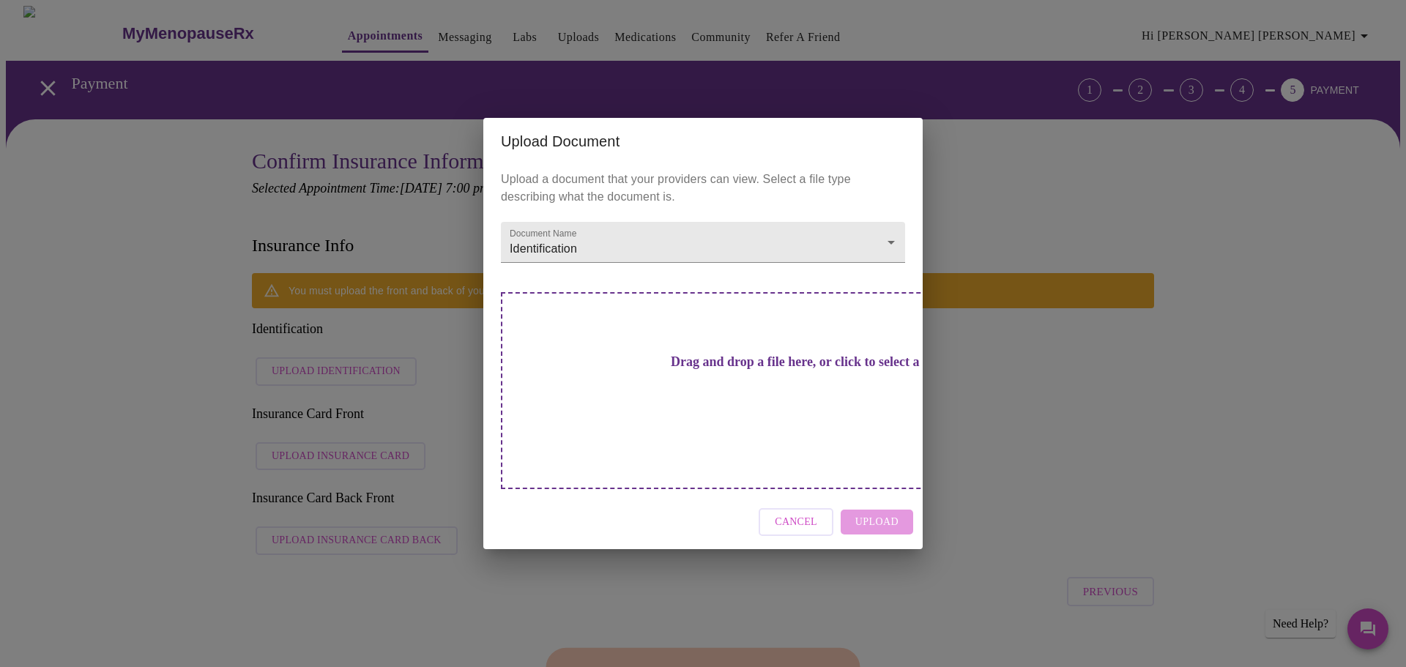
click at [759, 370] on h3 "Drag and drop a file here, or click to select a file" at bounding box center [805, 361] width 404 height 15
click at [1011, 239] on div "Upload Document Upload a document that your providers can view. Select a file t…" at bounding box center [703, 333] width 1406 height 667
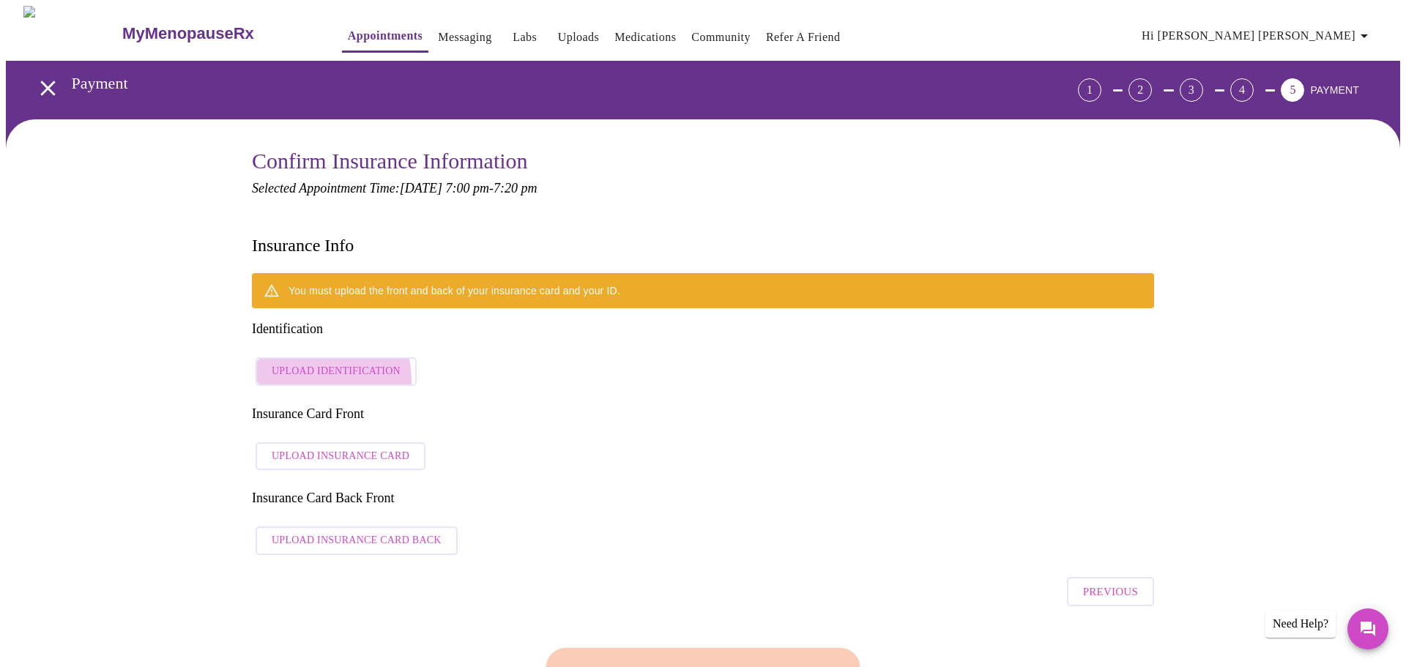
click at [305, 357] on button "Upload Identification" at bounding box center [336, 371] width 161 height 29
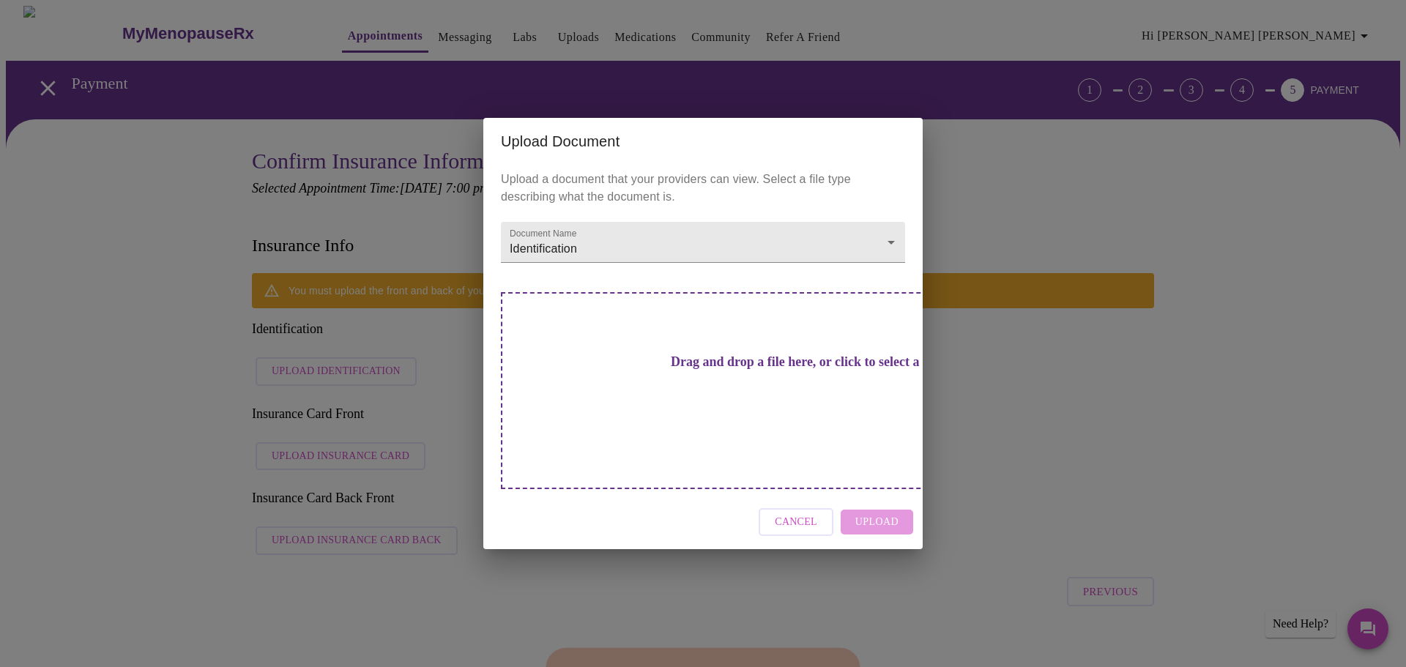
click at [668, 370] on h3 "Drag and drop a file here, or click to select a file" at bounding box center [805, 361] width 404 height 15
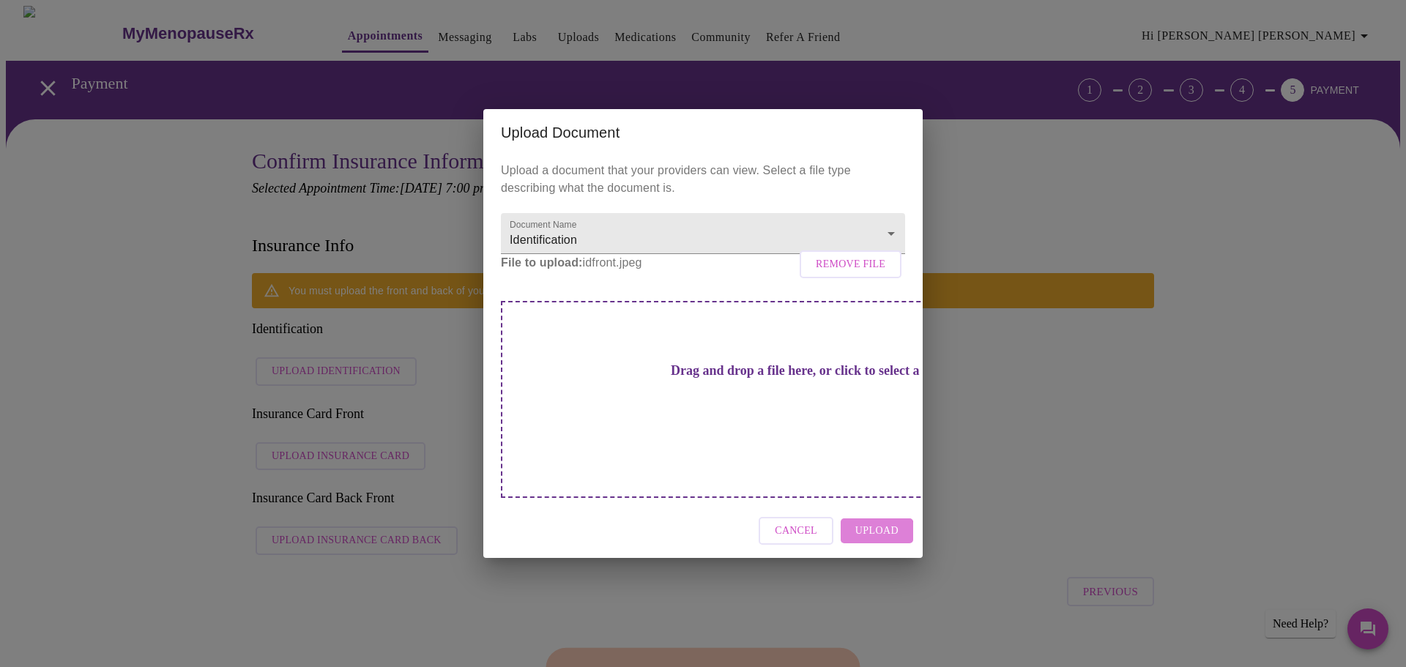
click at [868, 522] on span "Upload" at bounding box center [876, 531] width 43 height 18
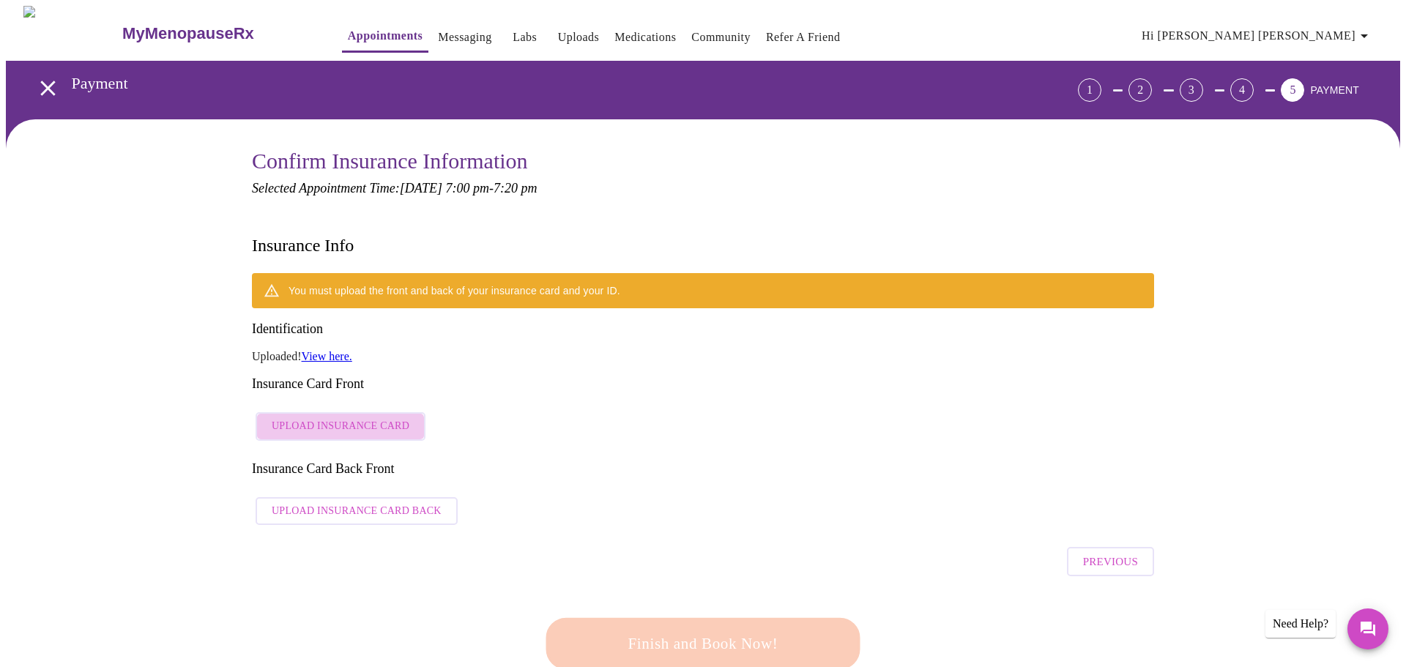
click at [340, 417] on span "Upload Insurance Card" at bounding box center [341, 426] width 138 height 18
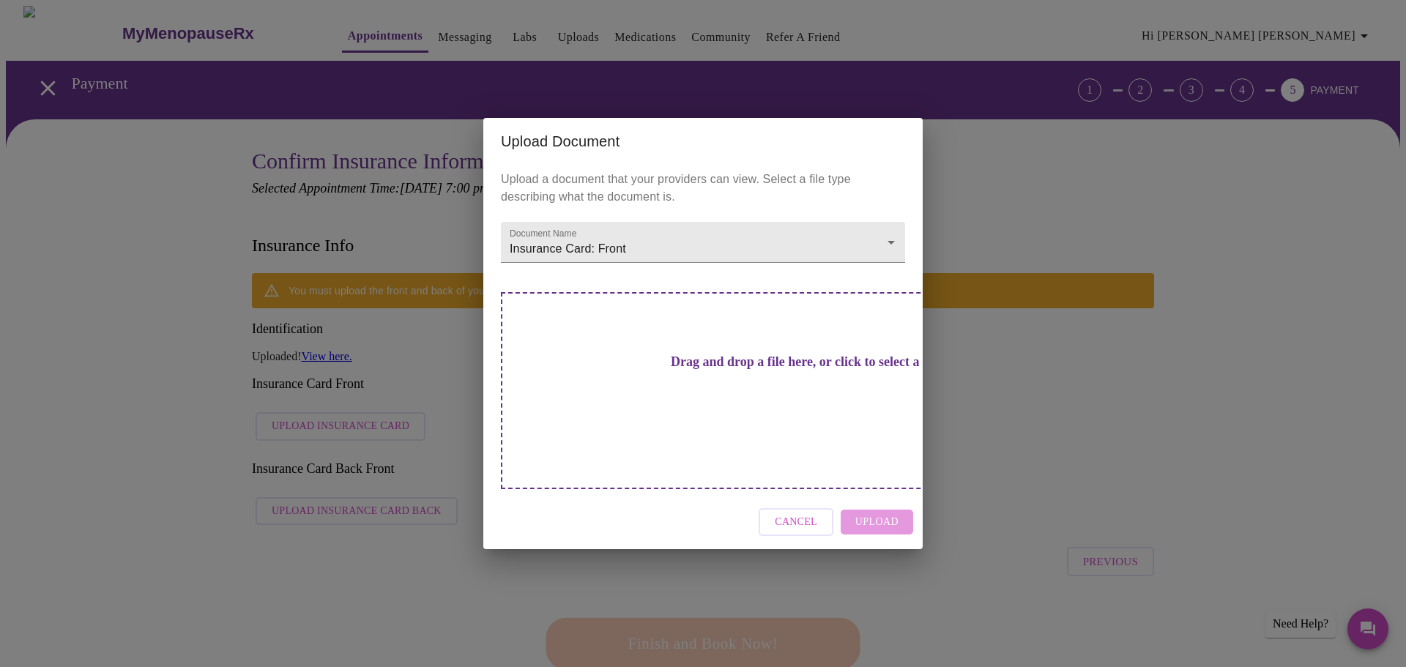
click at [704, 370] on h3 "Drag and drop a file here, or click to select a file" at bounding box center [805, 361] width 404 height 15
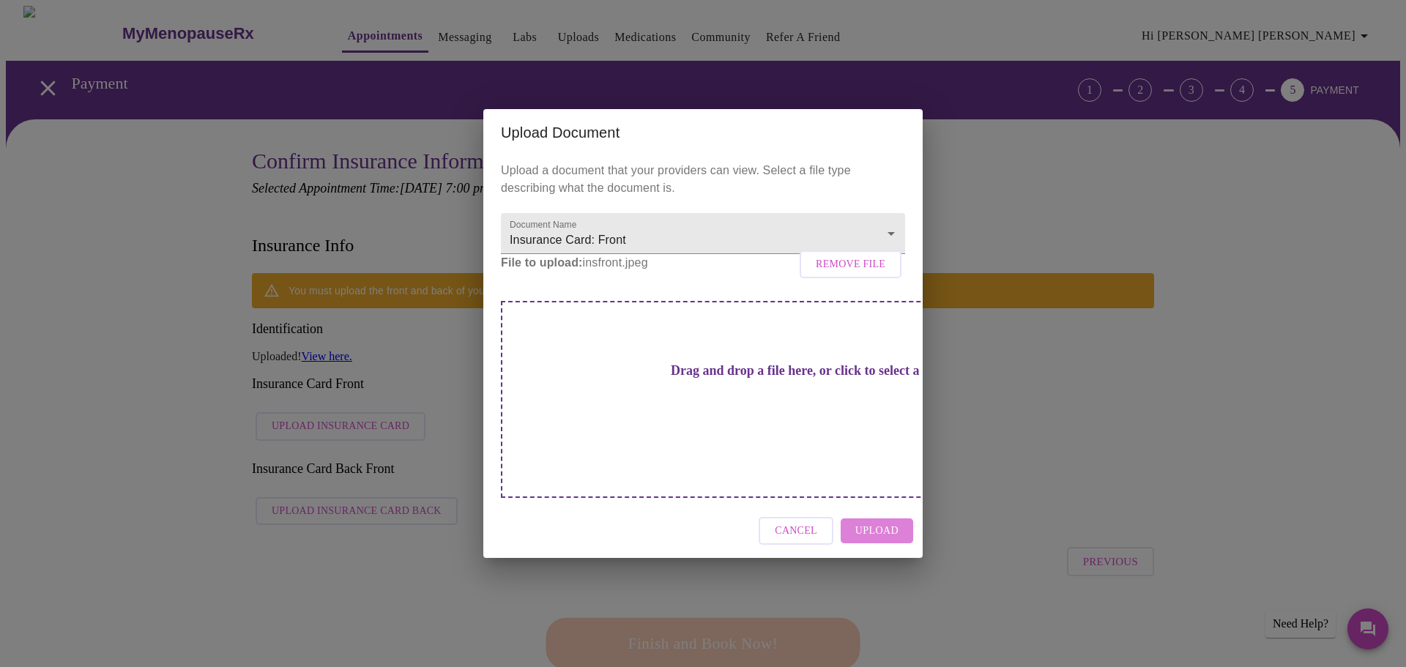
click at [882, 522] on span "Upload" at bounding box center [876, 531] width 43 height 18
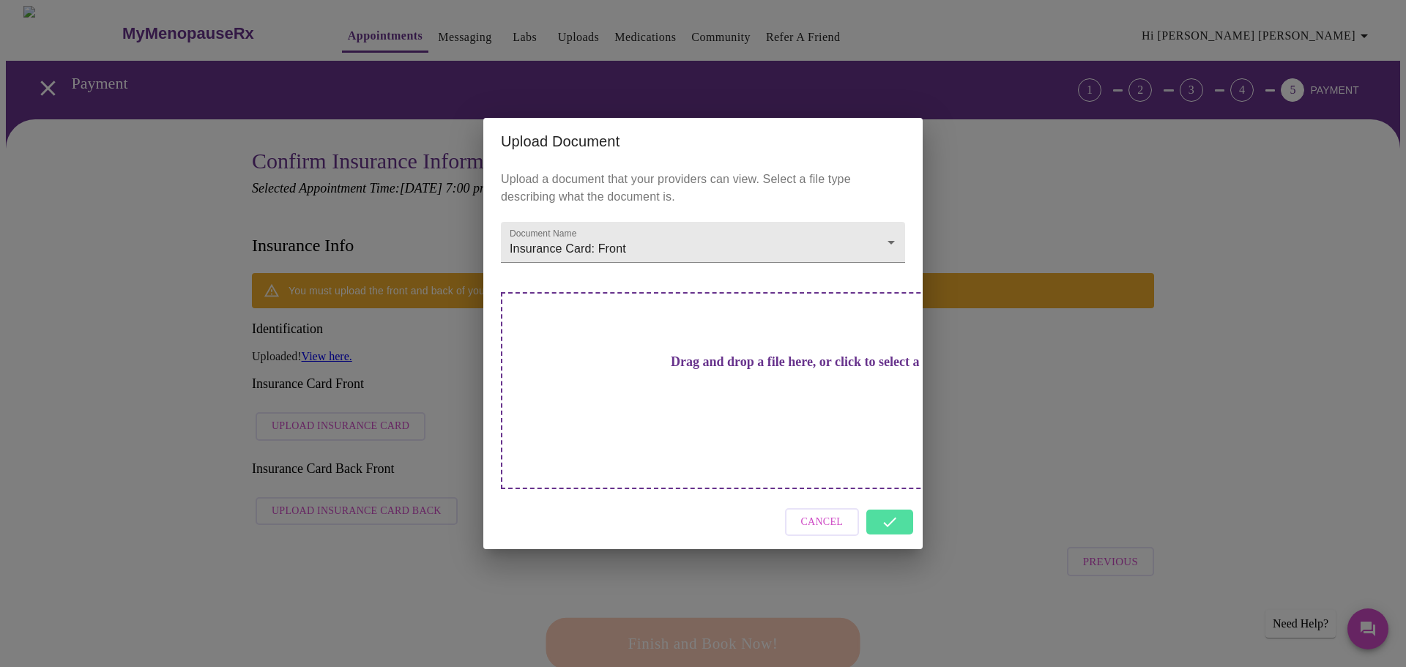
click at [898, 502] on div "Cancel" at bounding box center [702, 522] width 439 height 55
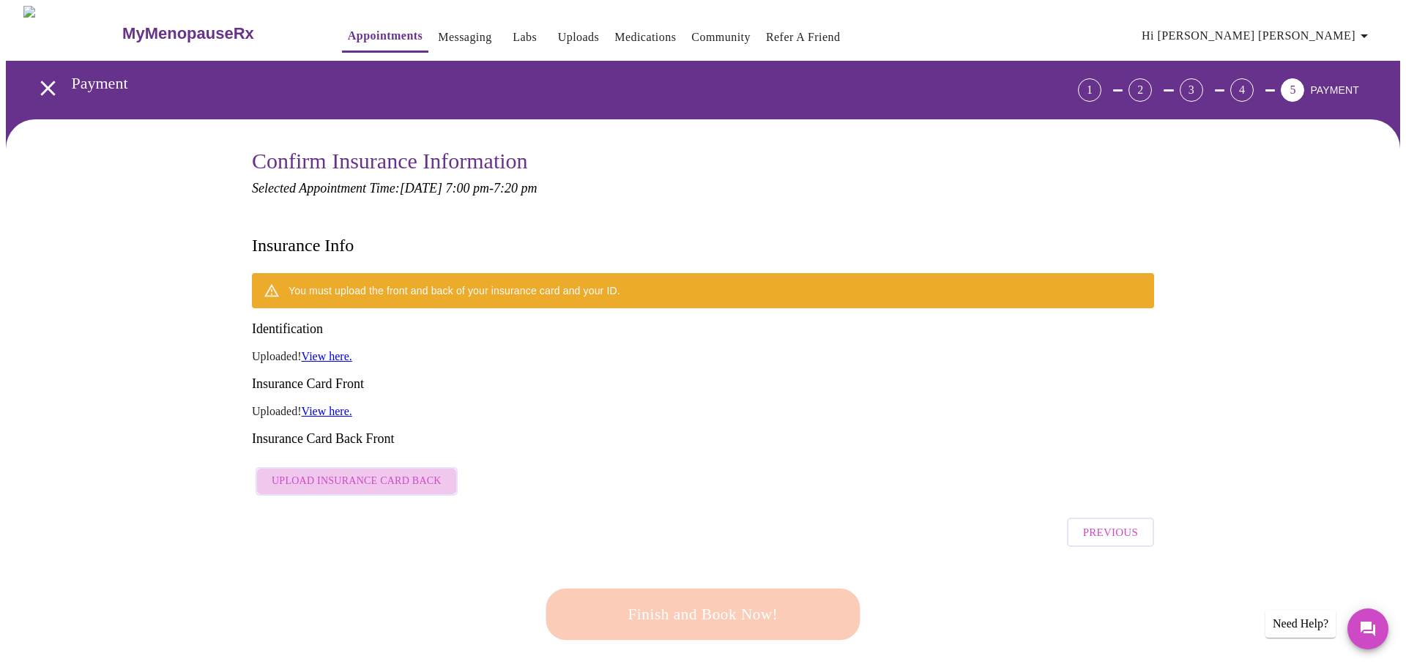
click at [379, 472] on span "Upload Insurance Card Back" at bounding box center [357, 481] width 170 height 18
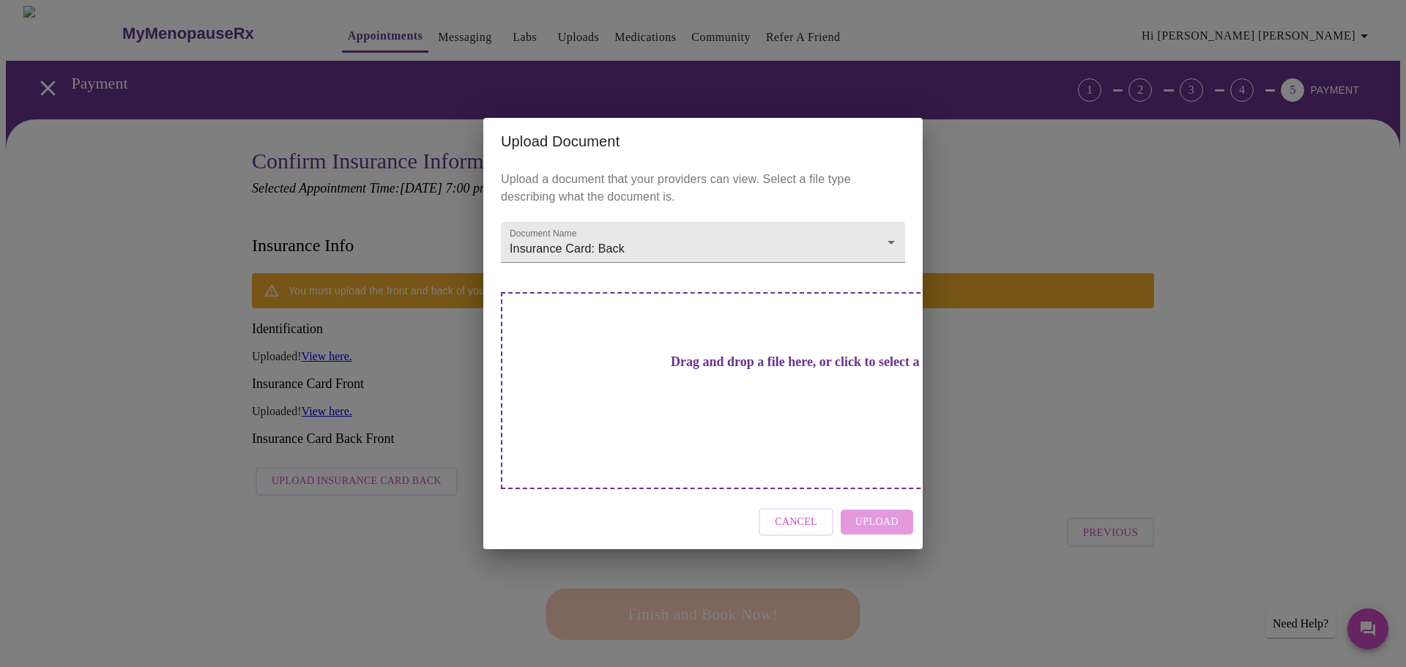
click at [736, 370] on h3 "Drag and drop a file here, or click to select a file" at bounding box center [805, 361] width 404 height 15
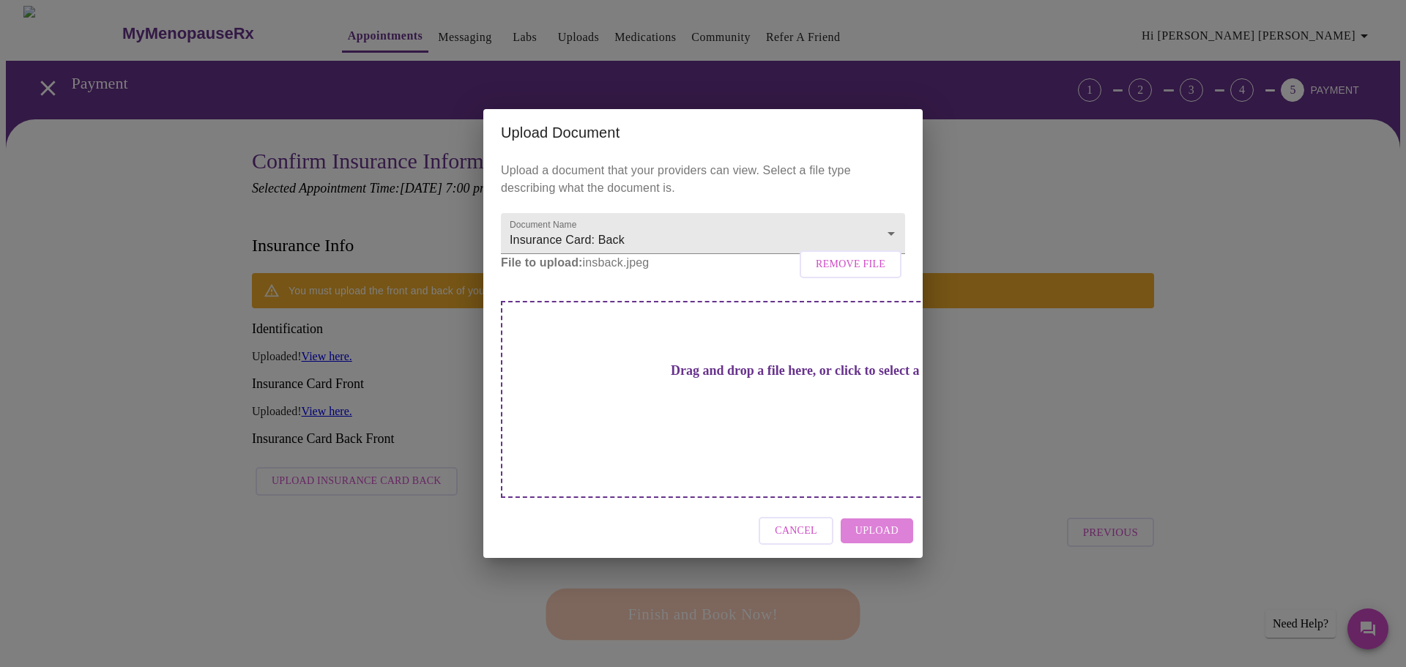
click at [876, 522] on span "Upload" at bounding box center [876, 531] width 43 height 18
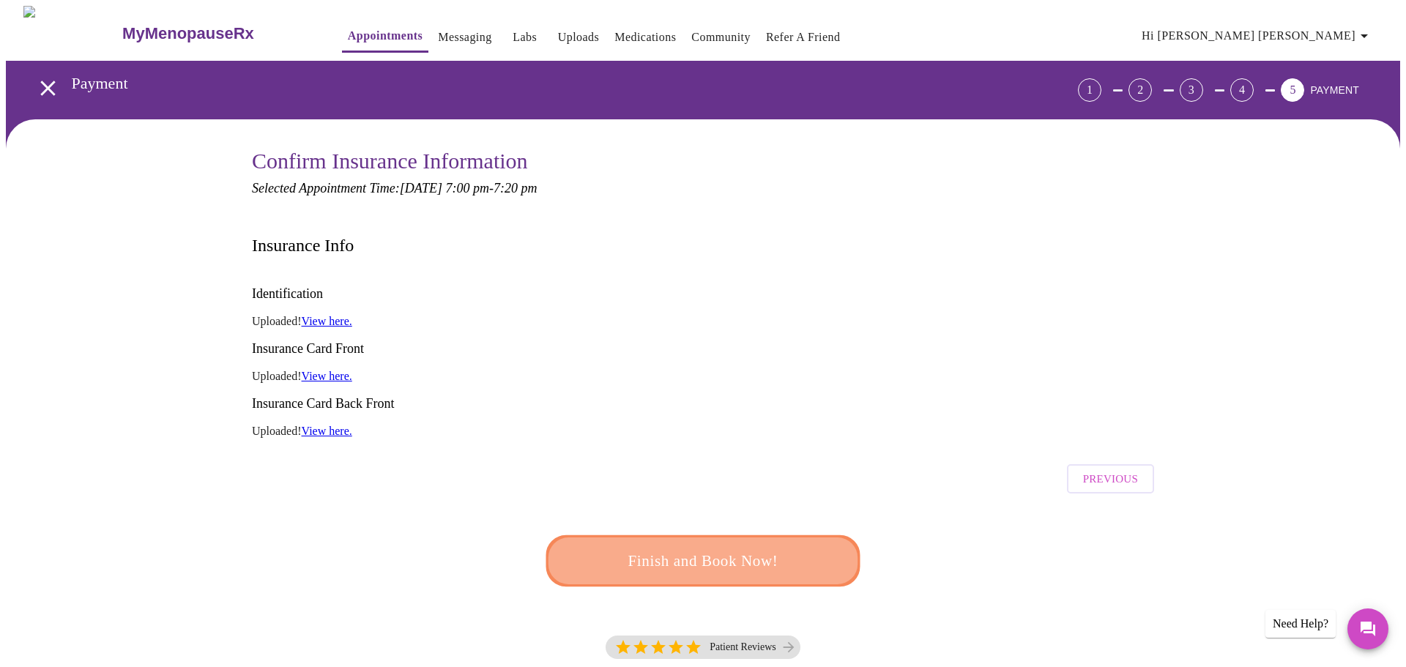
click at [741, 547] on span "Finish and Book Now!" at bounding box center [703, 560] width 272 height 27
